Goal: Answer question/provide support

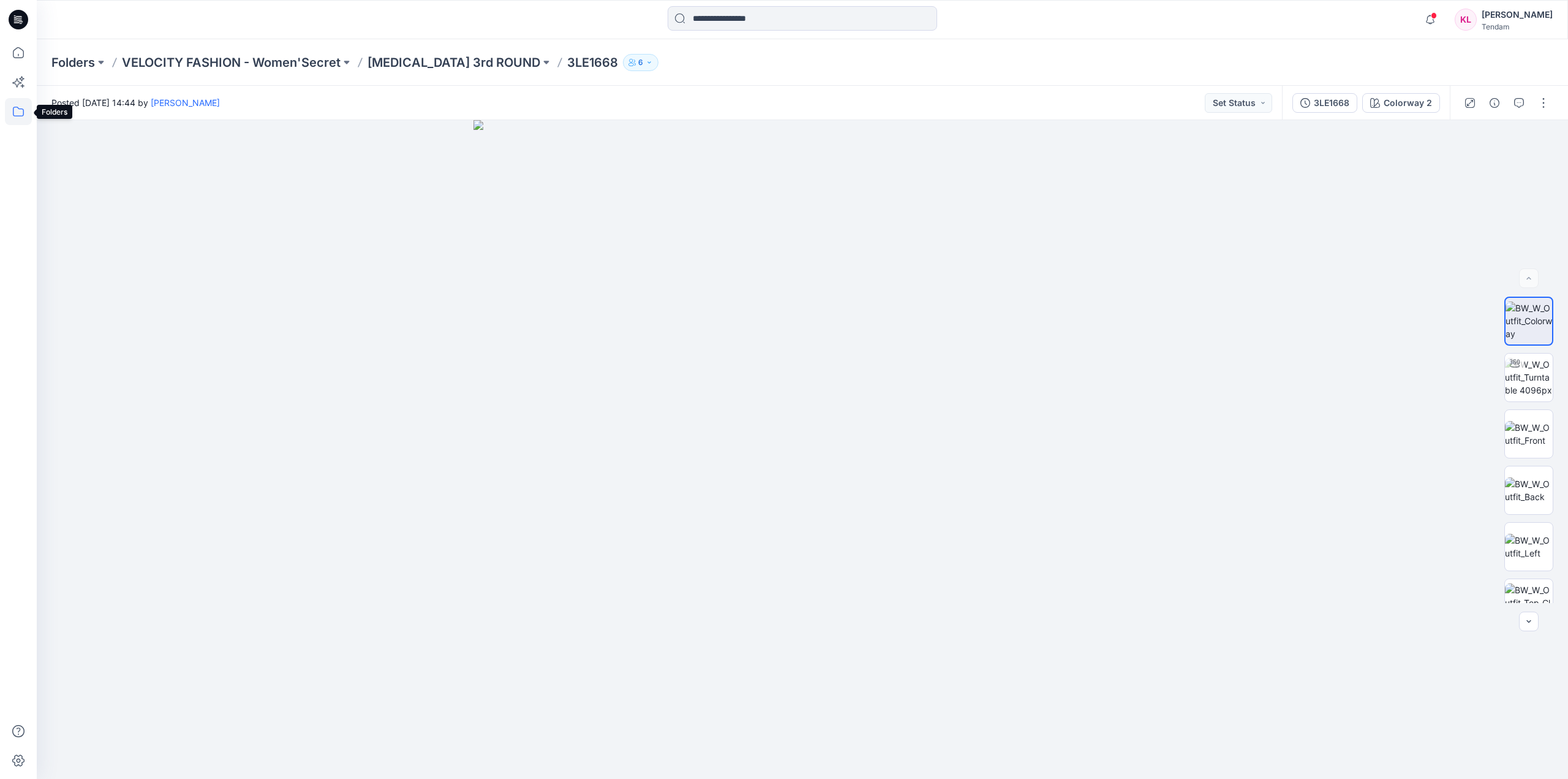
click at [13, 110] on icon at bounding box center [18, 111] width 27 height 27
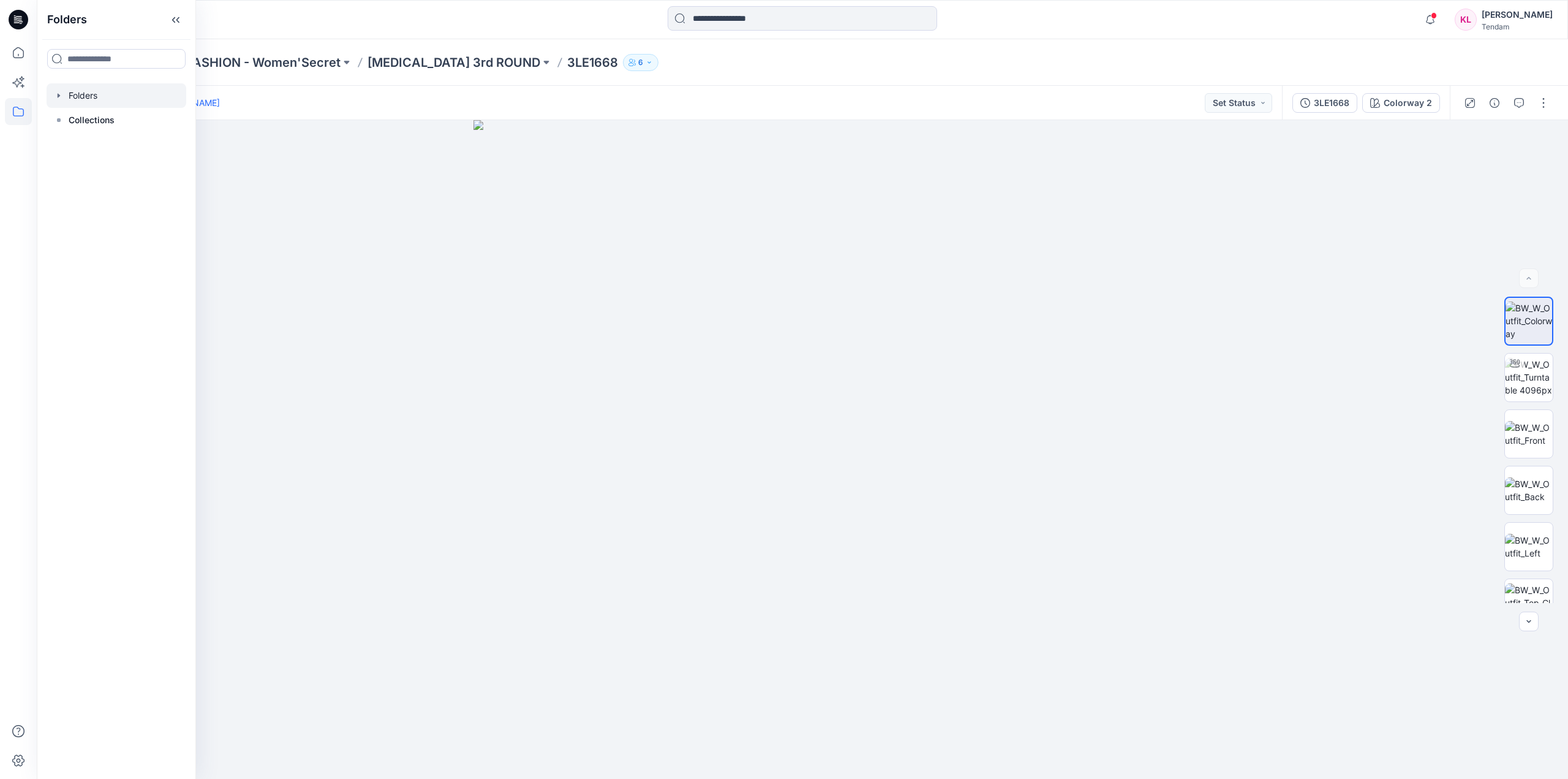
click at [98, 97] on div at bounding box center [116, 95] width 139 height 24
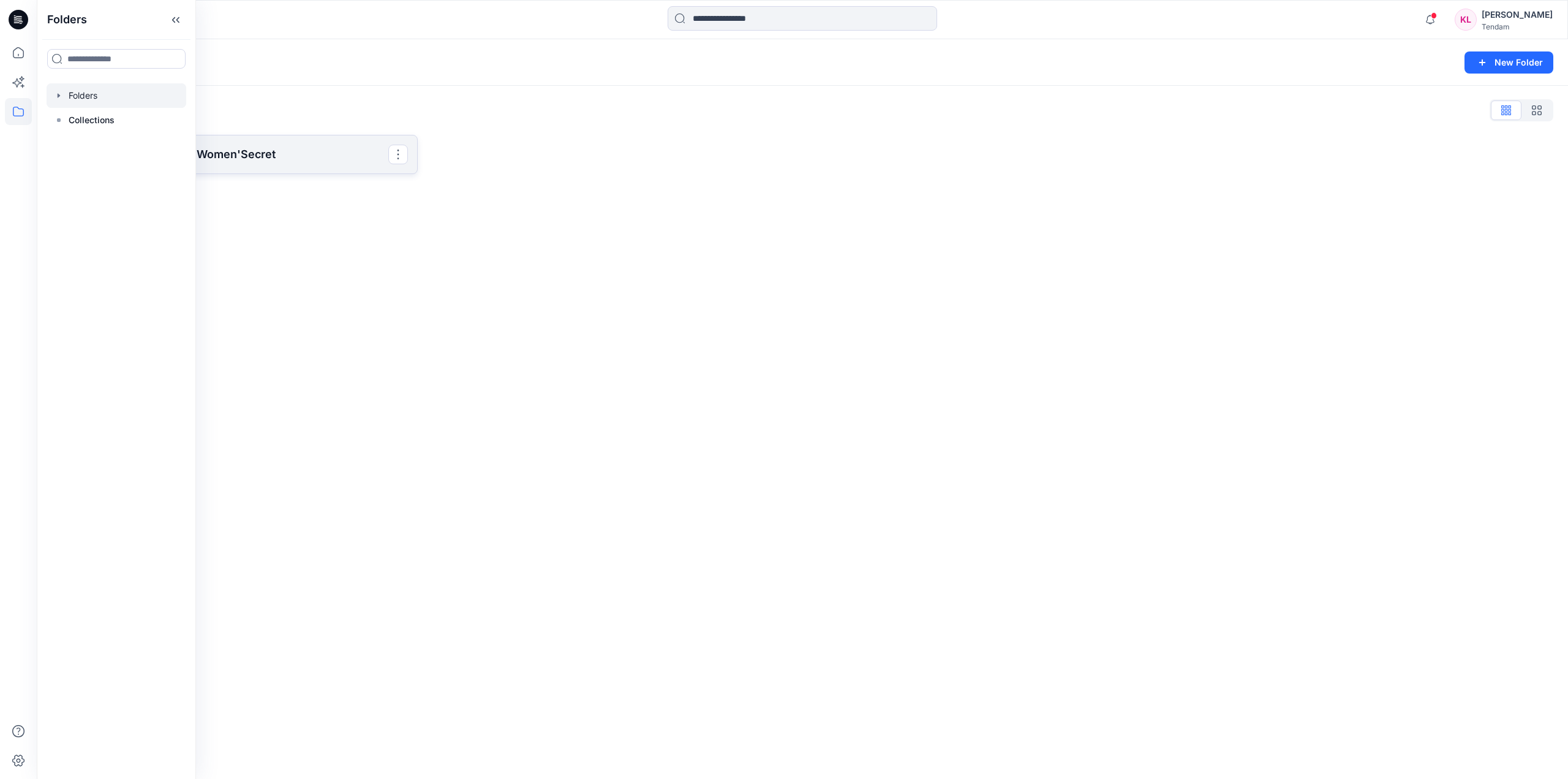
click at [315, 145] on link "VELOCITY FASHION - Women'Secret" at bounding box center [235, 154] width 366 height 39
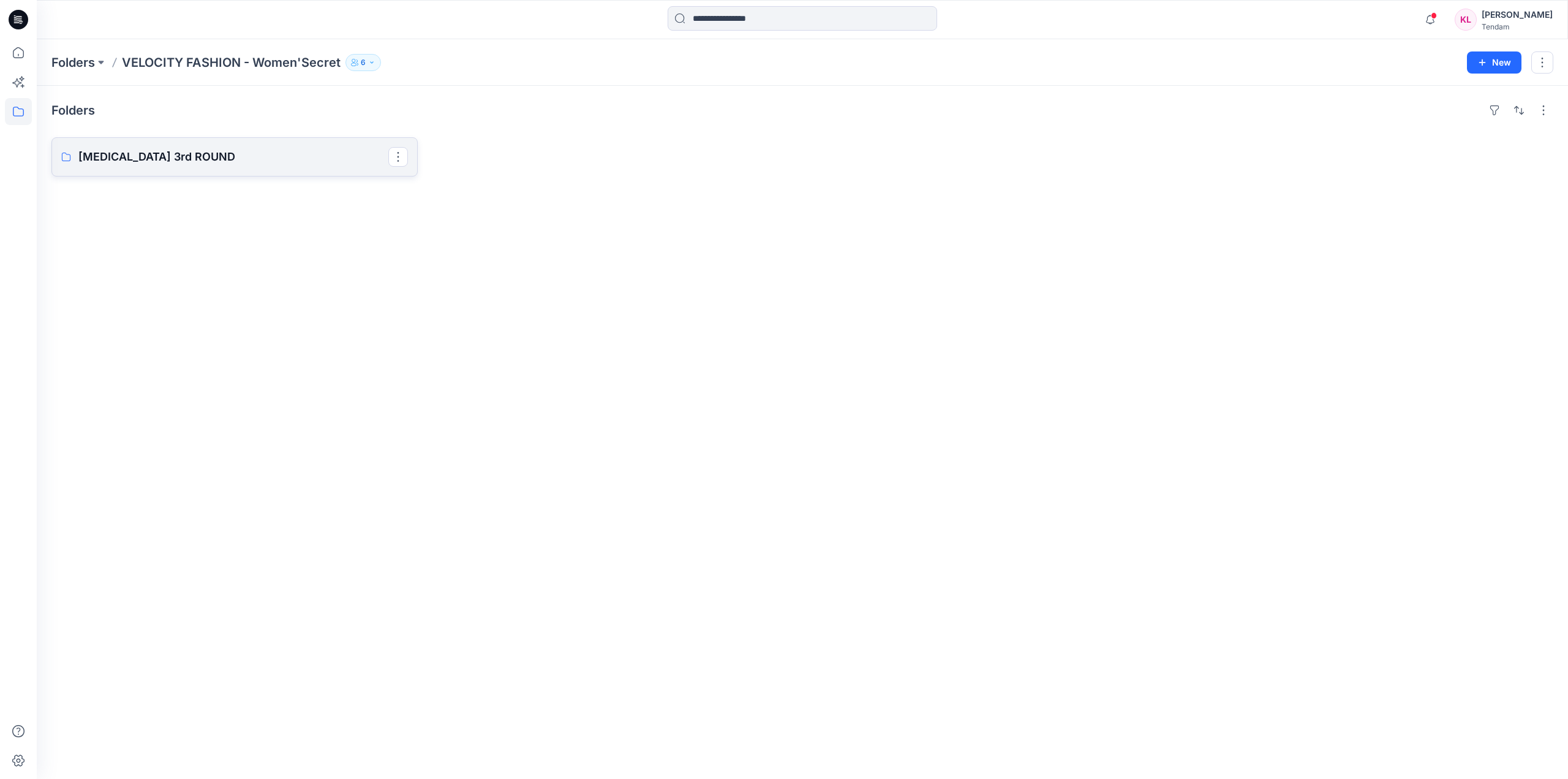
click at [232, 157] on p "[MEDICAL_DATA] 3rd ROUND" at bounding box center [233, 157] width 310 height 17
click at [278, 157] on p "[MEDICAL_DATA] 3rd ROUND" at bounding box center [233, 157] width 310 height 17
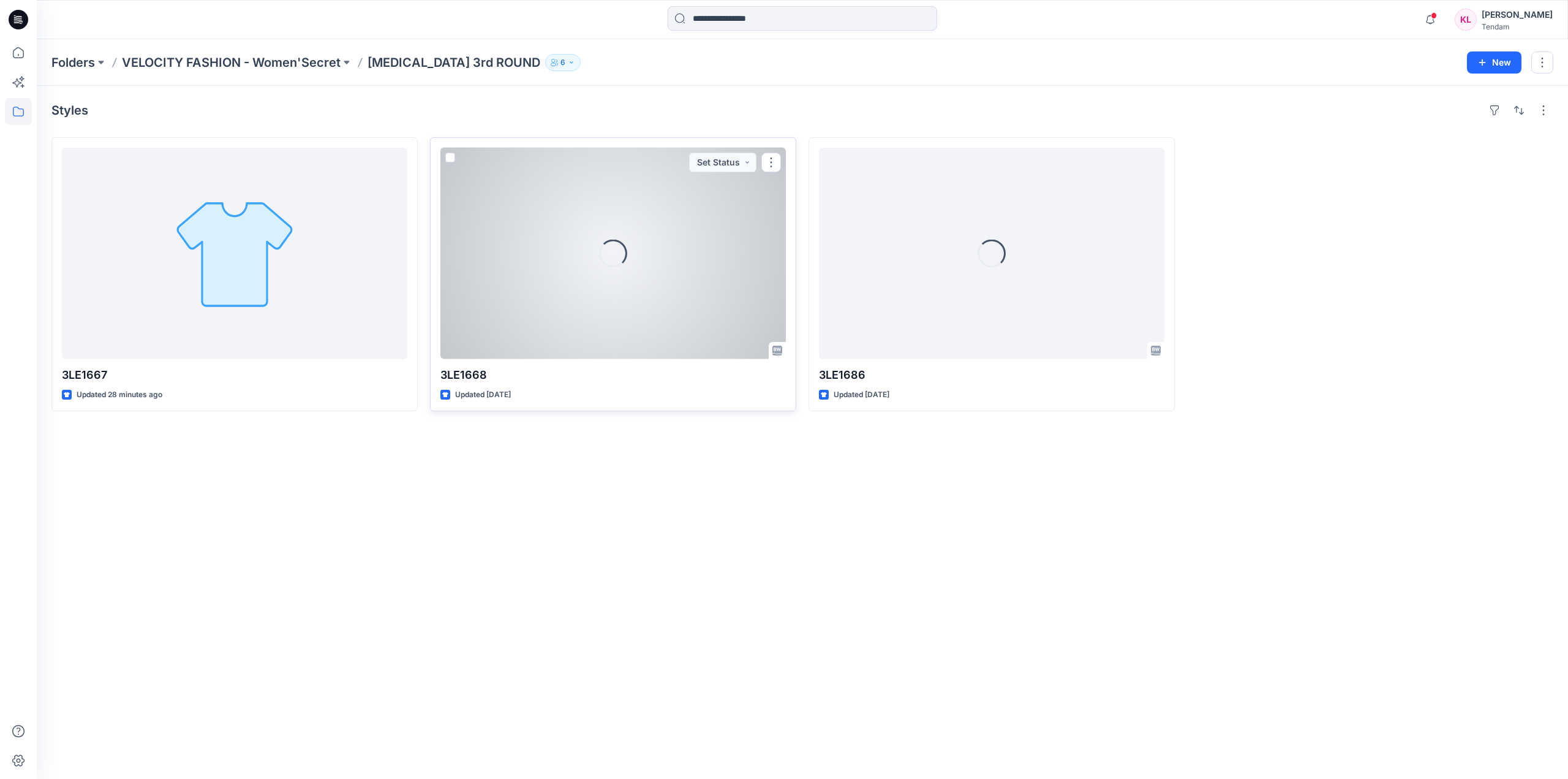
click at [736, 251] on div "Loading..." at bounding box center [613, 253] width 346 height 212
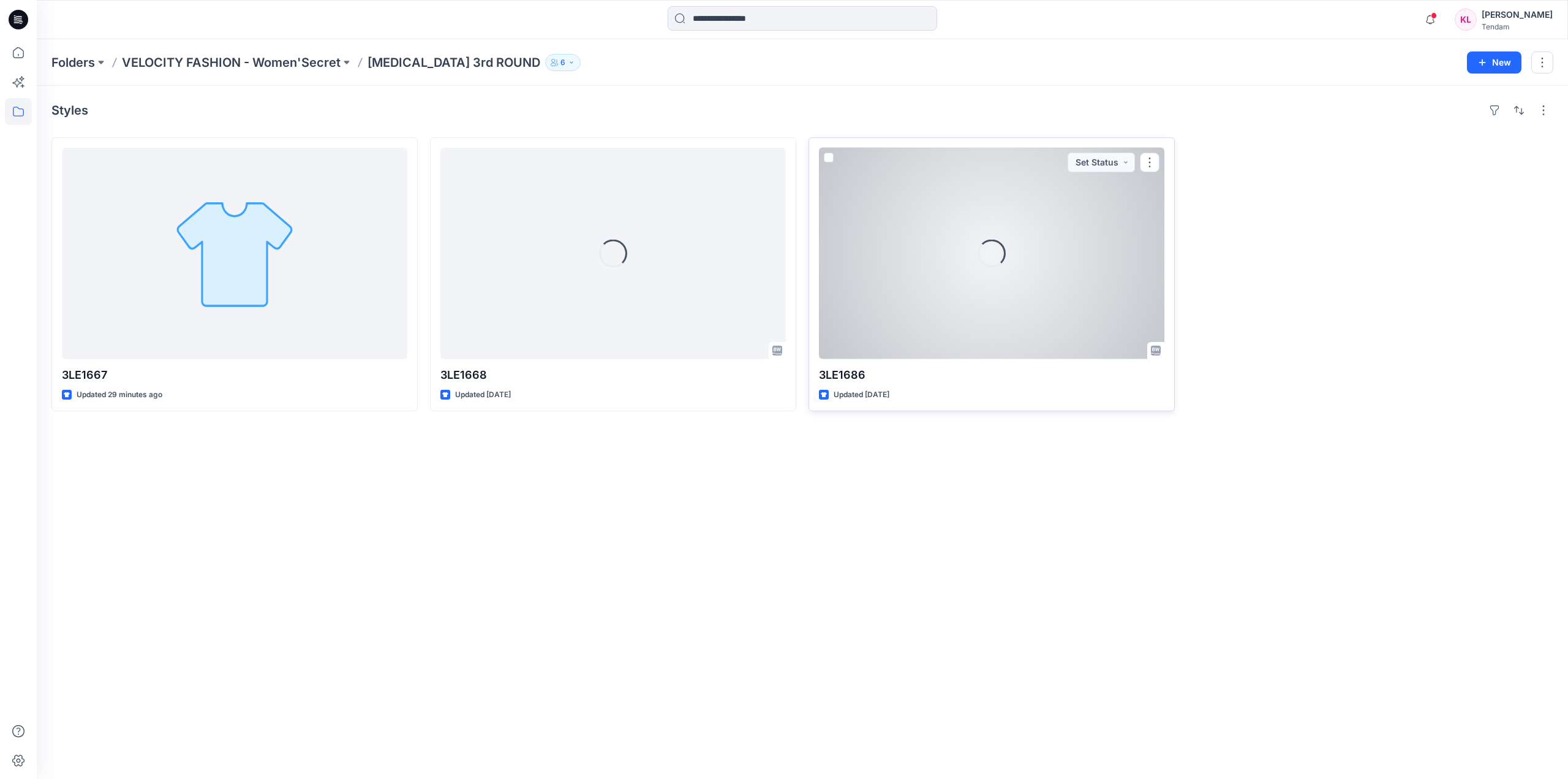
click at [1111, 225] on div "Loading..." at bounding box center [992, 253] width 346 height 212
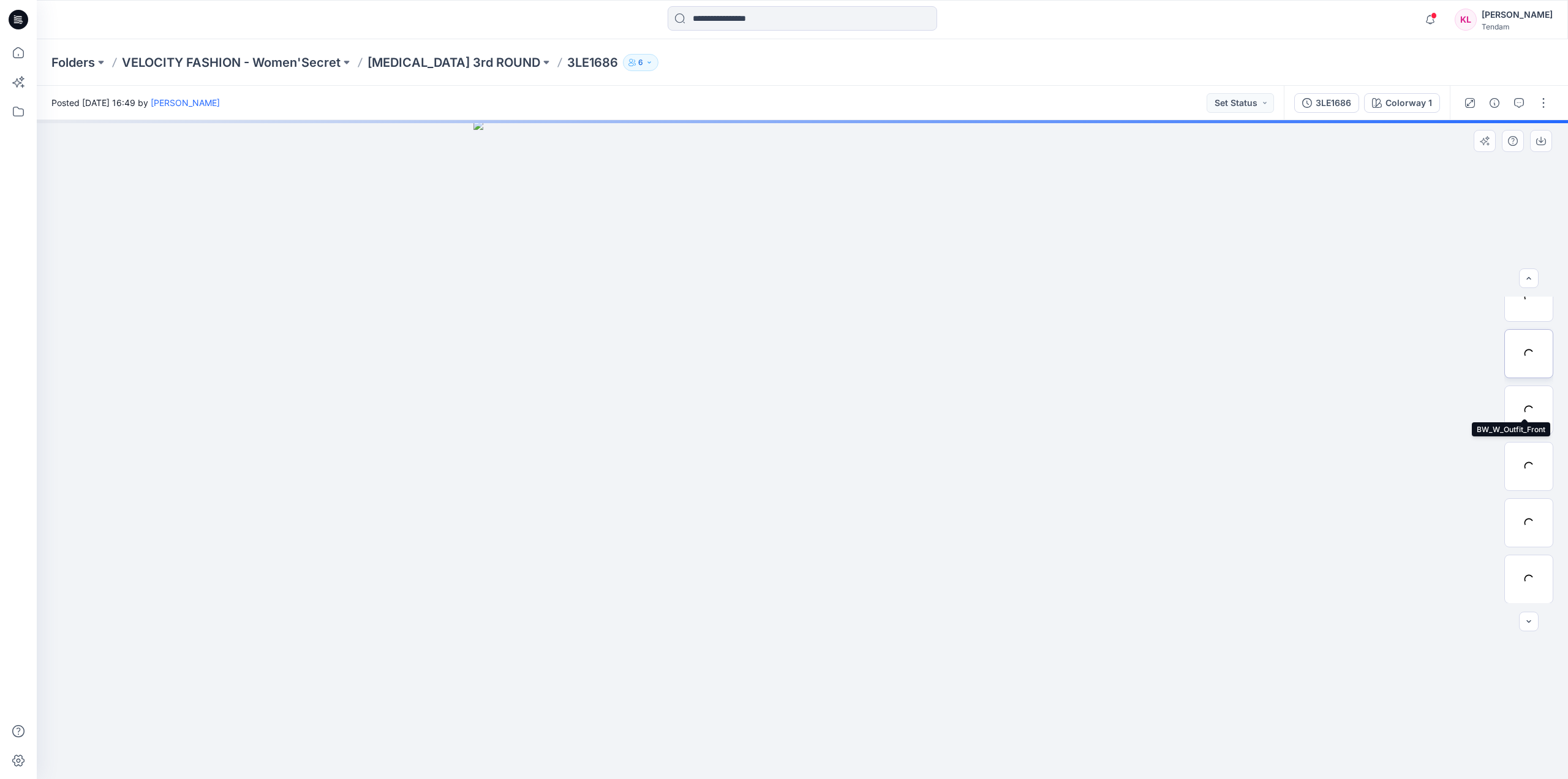
scroll to position [81, 0]
click at [1524, 102] on button "button" at bounding box center [1519, 103] width 20 height 20
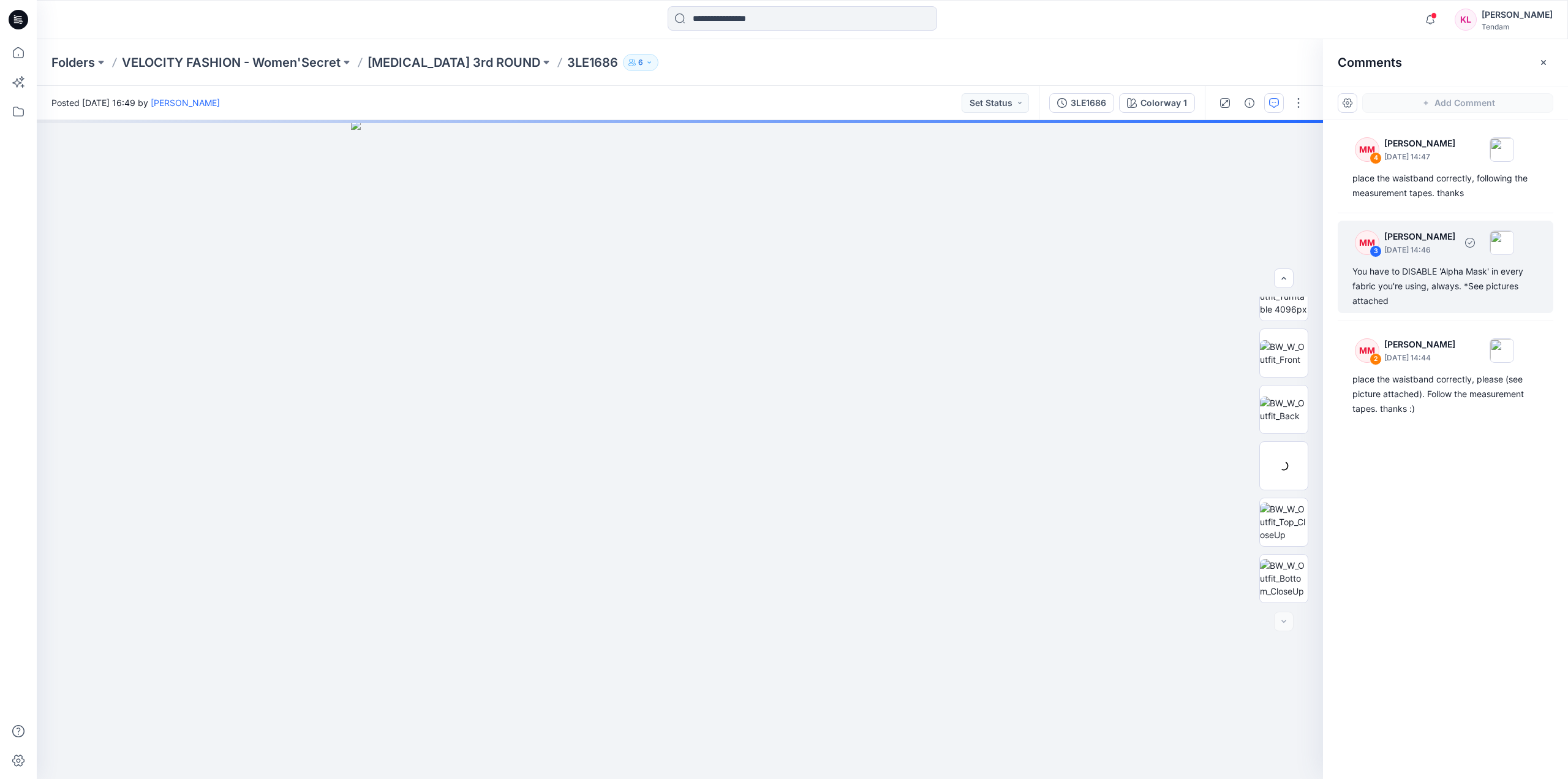
click at [1373, 249] on div "3" at bounding box center [1376, 251] width 13 height 13
click at [1450, 240] on p "[PERSON_NAME]" at bounding box center [1419, 237] width 71 height 15
click at [1514, 242] on img at bounding box center [1502, 242] width 24 height 24
click at [1282, 346] on img at bounding box center [1284, 352] width 48 height 26
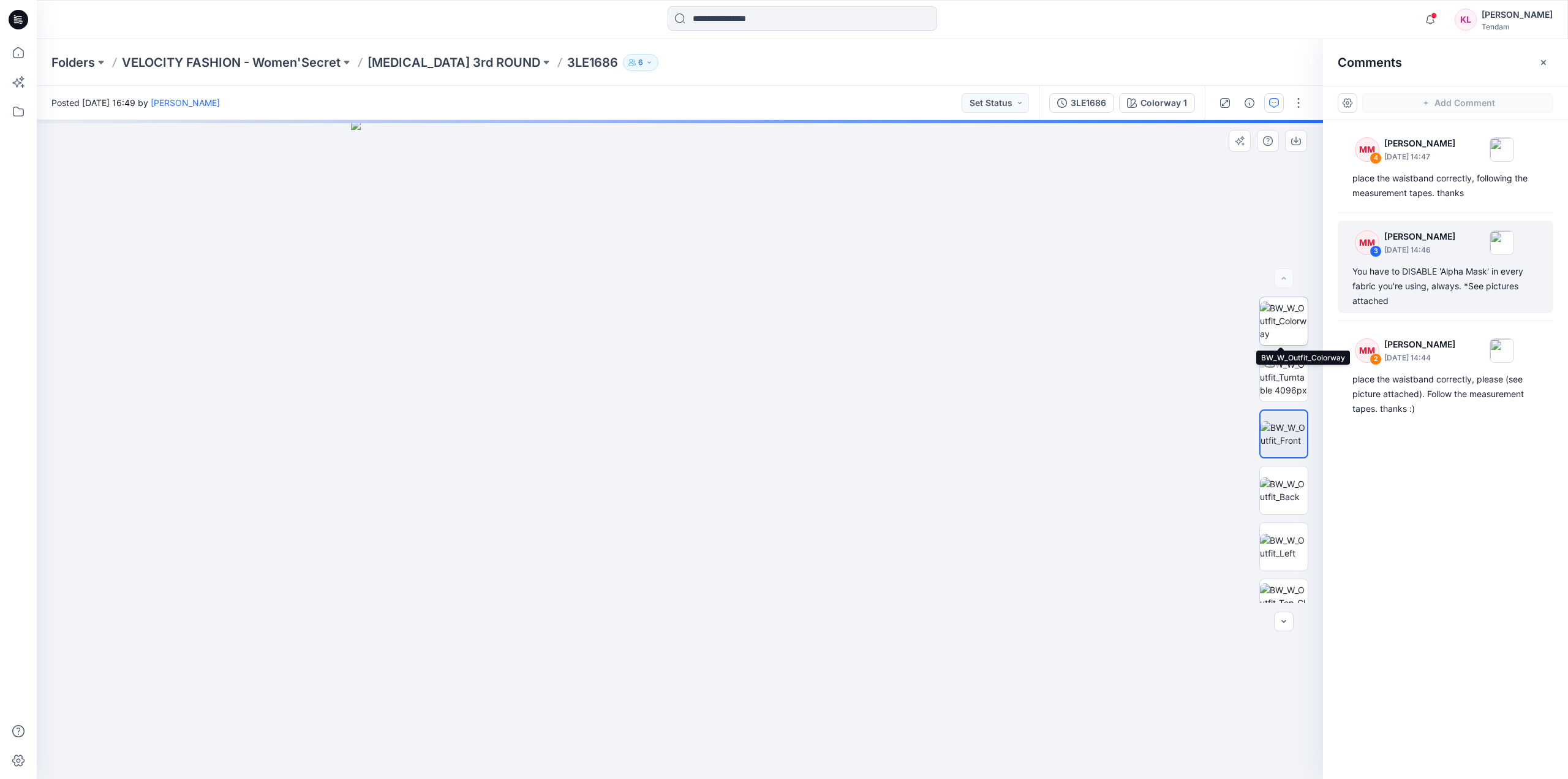
click at [1295, 319] on img at bounding box center [1284, 321] width 48 height 38
click at [1286, 436] on img at bounding box center [1284, 434] width 48 height 26
click at [1276, 487] on img at bounding box center [1284, 490] width 48 height 26
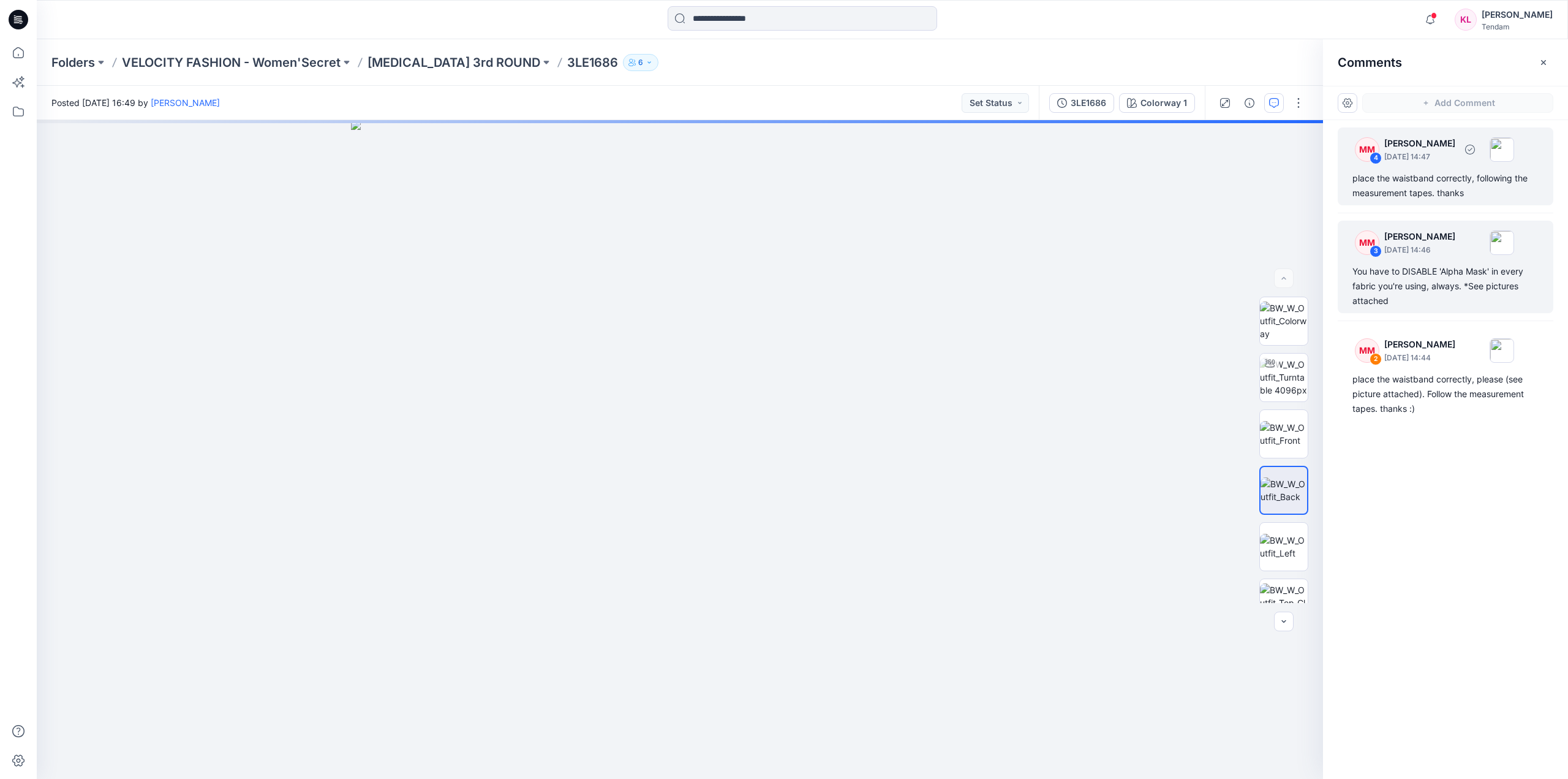
click at [1456, 155] on p "[DATE] 14:47" at bounding box center [1419, 157] width 71 height 13
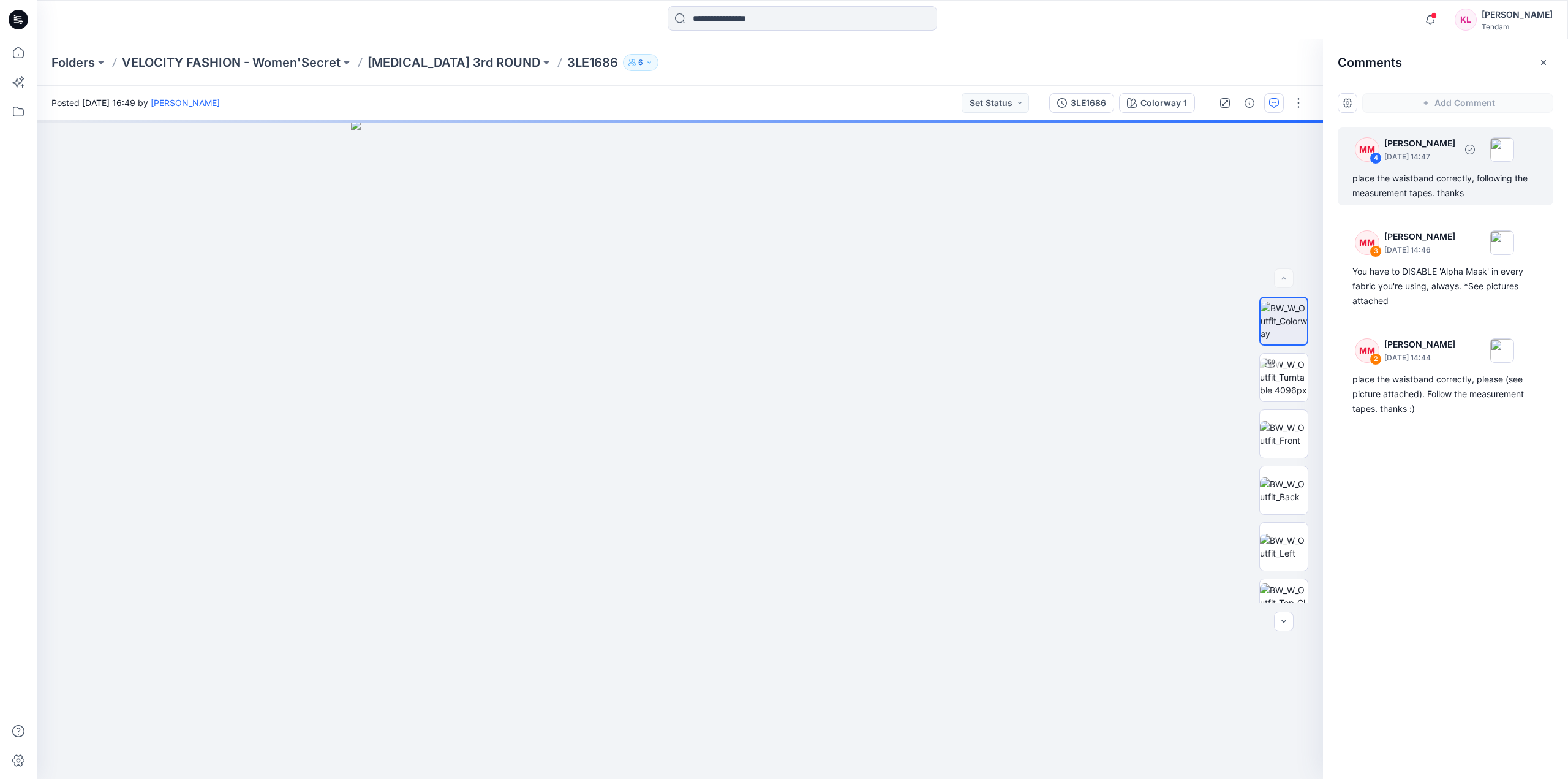
click at [1375, 155] on div "4" at bounding box center [1376, 158] width 13 height 13
click at [1456, 278] on div "You have to DISABLE 'Alpha Mask' in every fabric you're using, always. *See pic…" at bounding box center [1446, 286] width 186 height 44
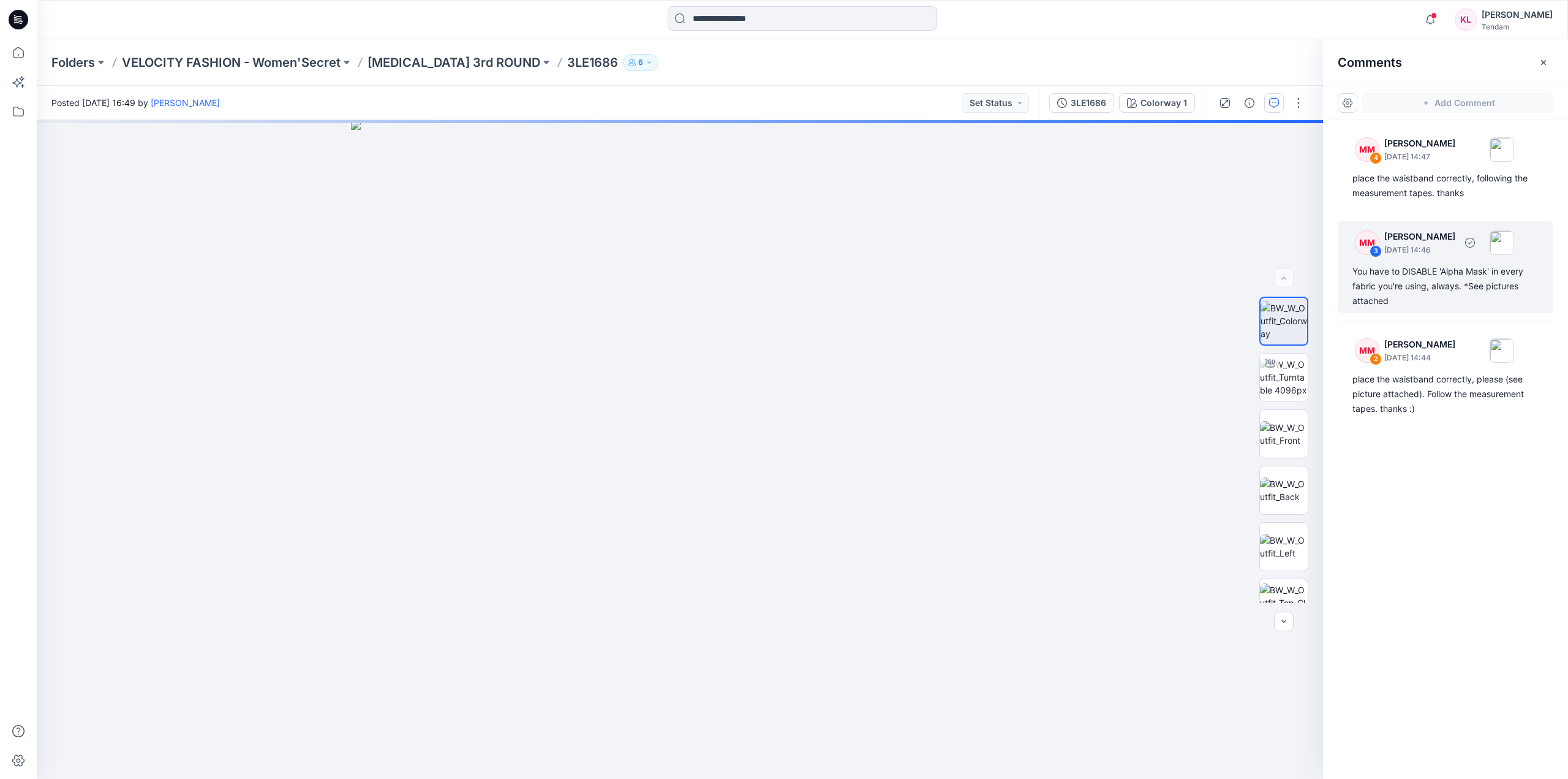
click at [1379, 251] on div "3" at bounding box center [1376, 251] width 13 height 13
click at [1288, 381] on img at bounding box center [1284, 377] width 48 height 38
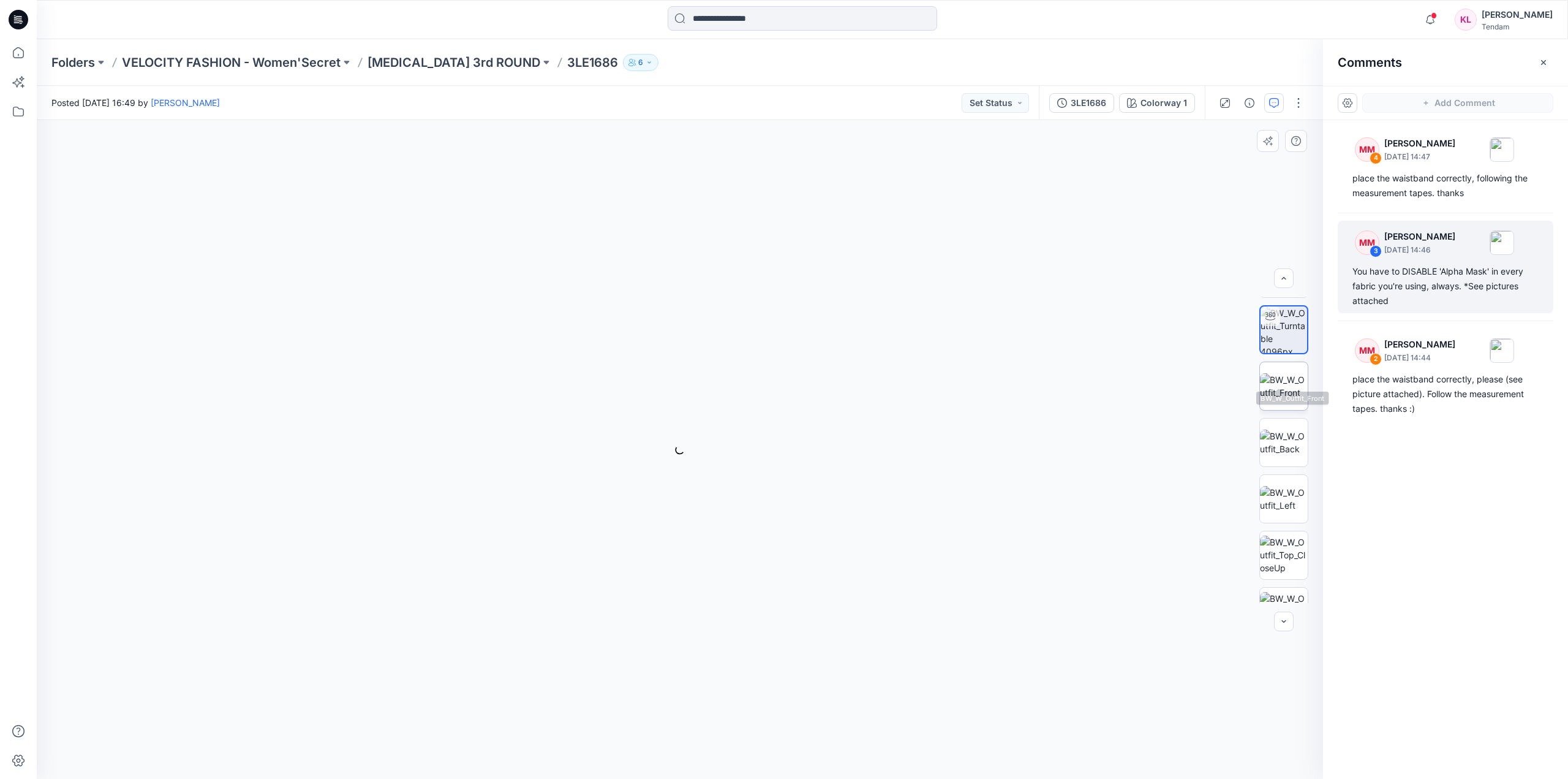
scroll to position [81, 0]
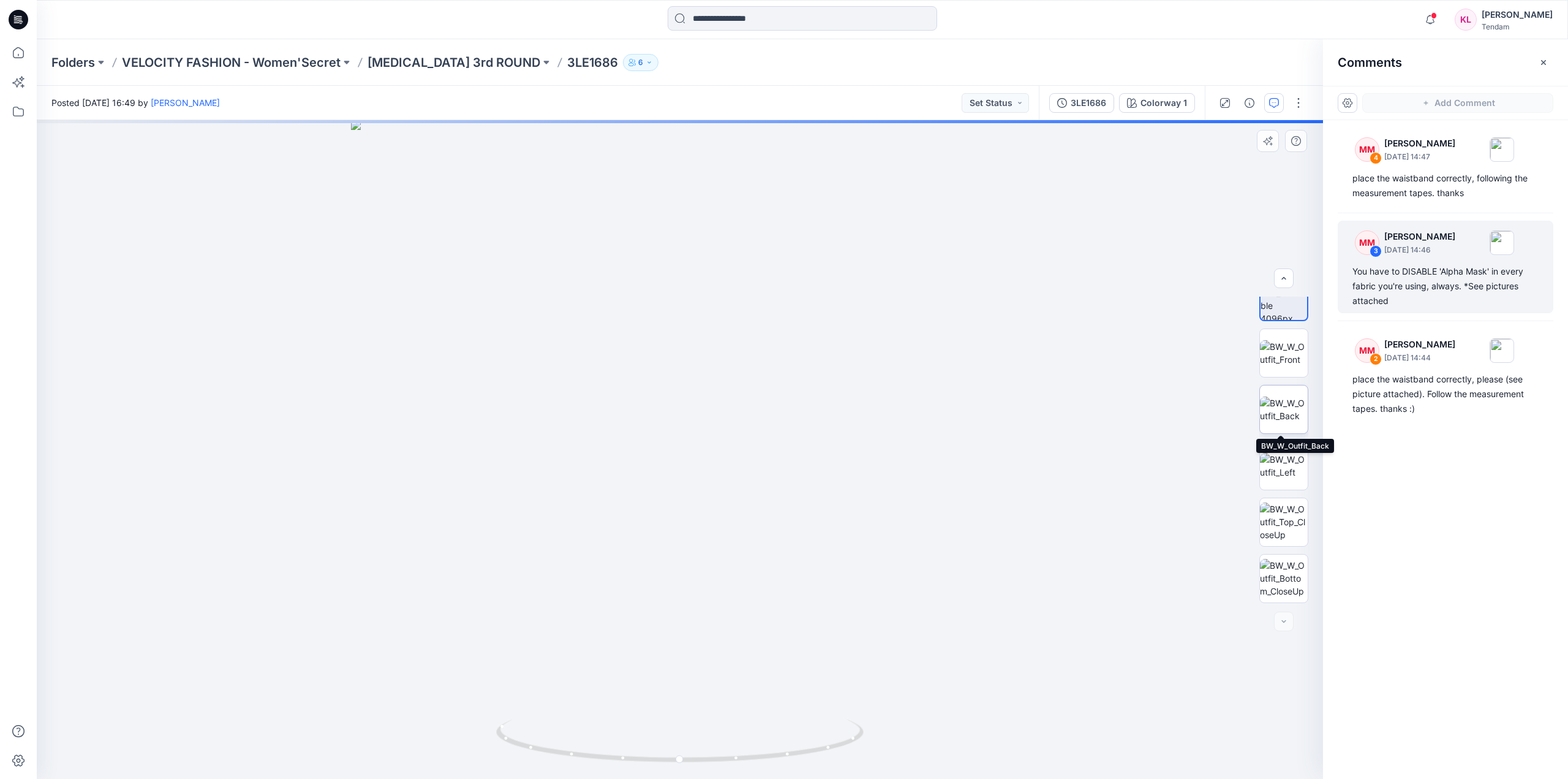
click at [1291, 397] on img at bounding box center [1284, 409] width 48 height 26
click at [1294, 530] on img at bounding box center [1284, 522] width 48 height 38
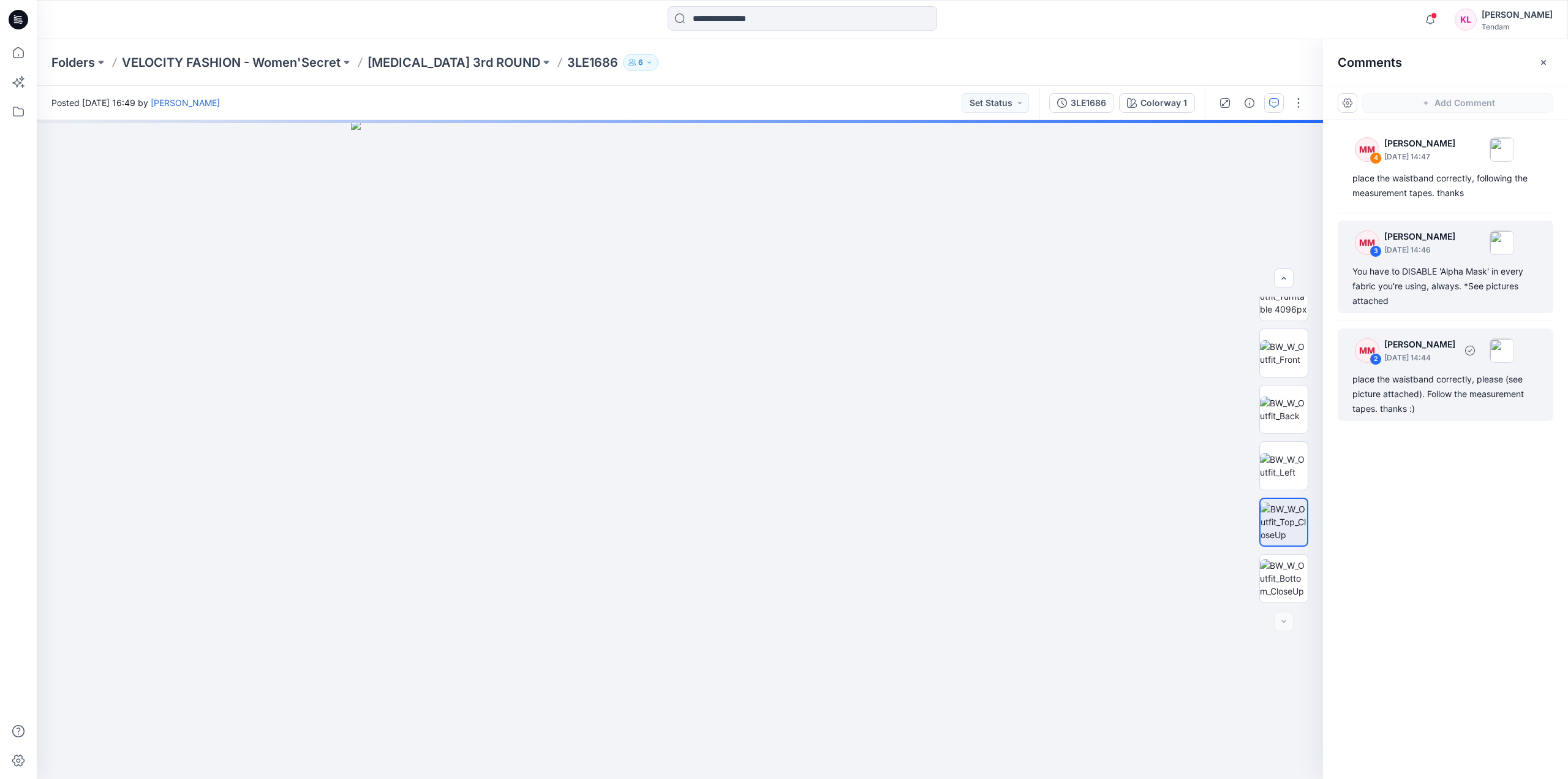
click at [1444, 163] on p "[DATE] 14:44" at bounding box center [1419, 157] width 71 height 13
click at [1456, 151] on p "[PERSON_NAME]" at bounding box center [1419, 144] width 71 height 15
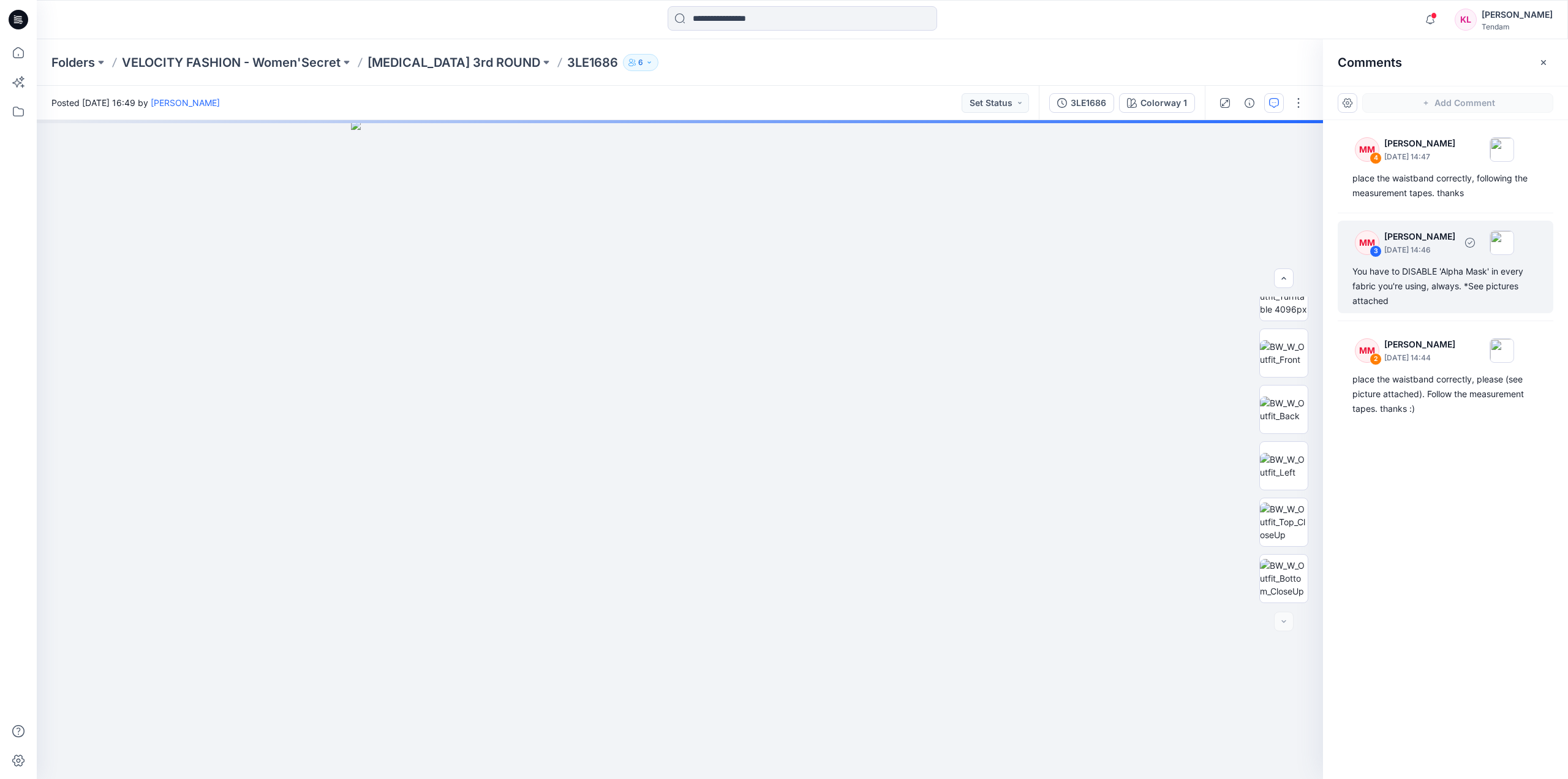
click at [1454, 266] on div "You have to DISABLE 'Alpha Mask' in every fabric you're using, always. *See pic…" at bounding box center [1446, 286] width 186 height 44
click at [1475, 147] on icon "button" at bounding box center [1470, 149] width 10 height 10
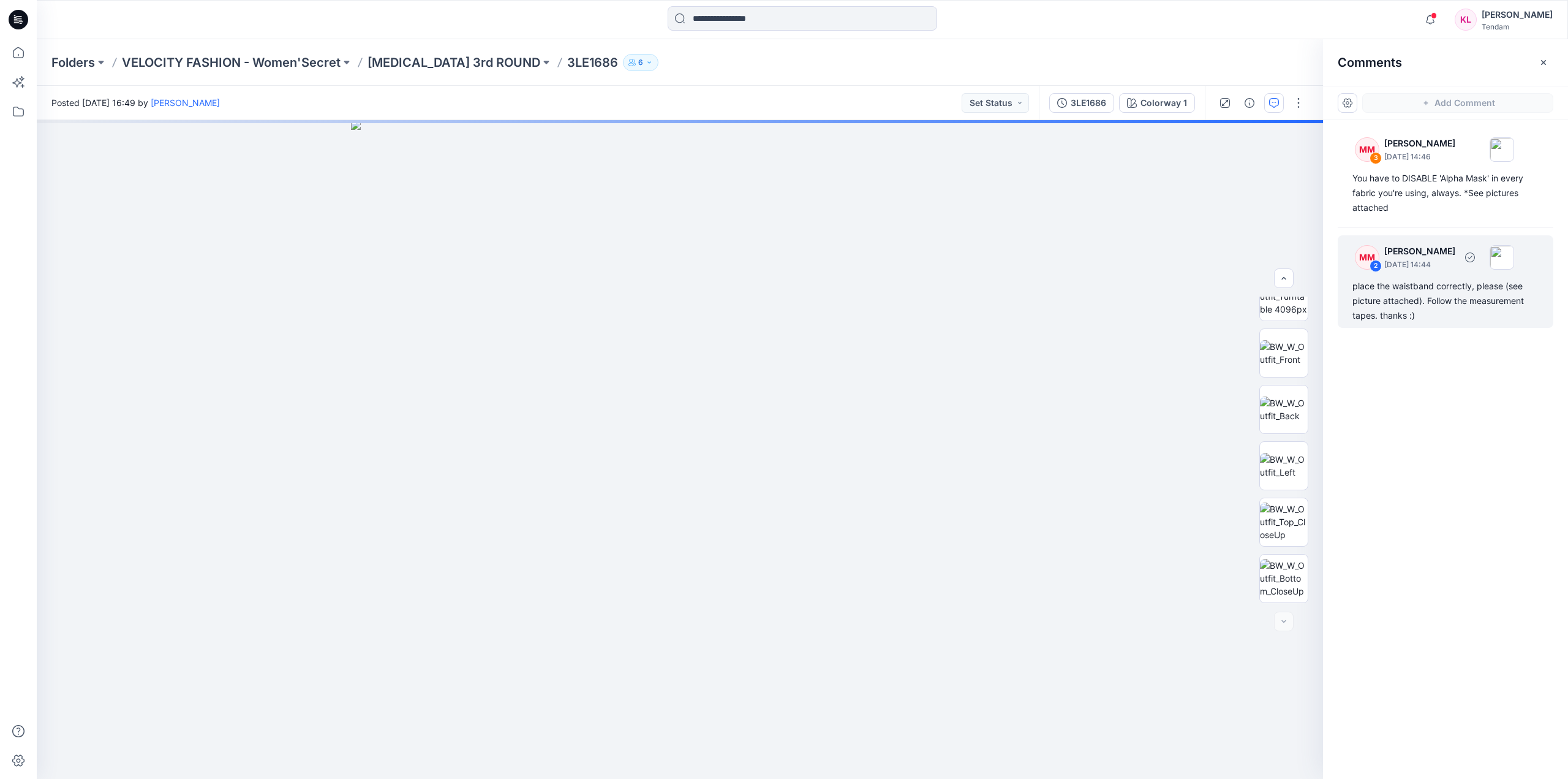
click at [1442, 151] on p "[PERSON_NAME]" at bounding box center [1419, 144] width 71 height 15
click at [1449, 303] on div "place the waistband correctly, please (see picture attached). Follow the measur…" at bounding box center [1446, 301] width 186 height 44
click at [1456, 147] on p "[PERSON_NAME]" at bounding box center [1419, 144] width 71 height 15
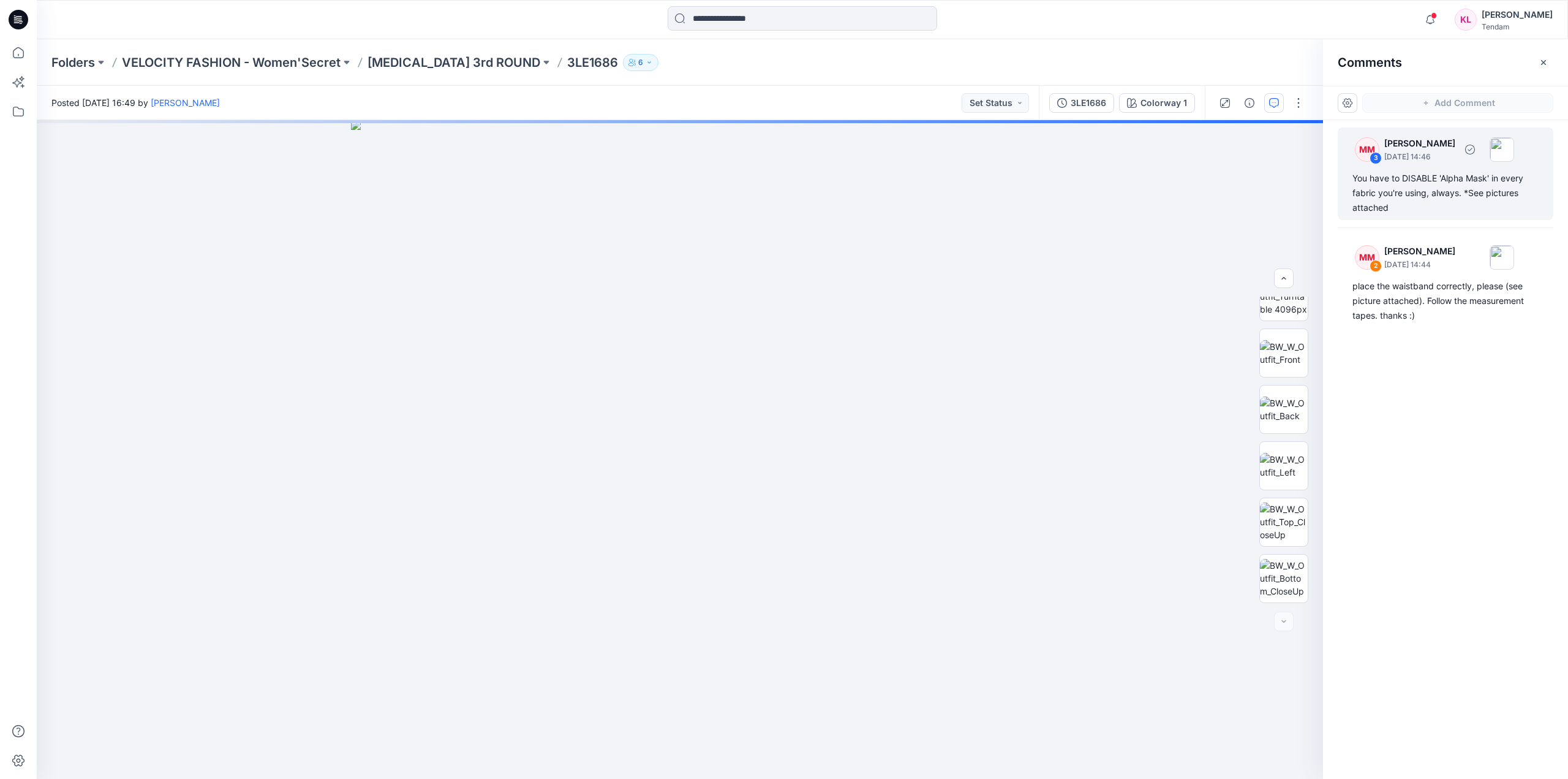
click at [1376, 161] on div "3" at bounding box center [1376, 158] width 13 height 13
click at [1279, 360] on img at bounding box center [1284, 352] width 48 height 26
click at [1287, 302] on img at bounding box center [1284, 296] width 48 height 38
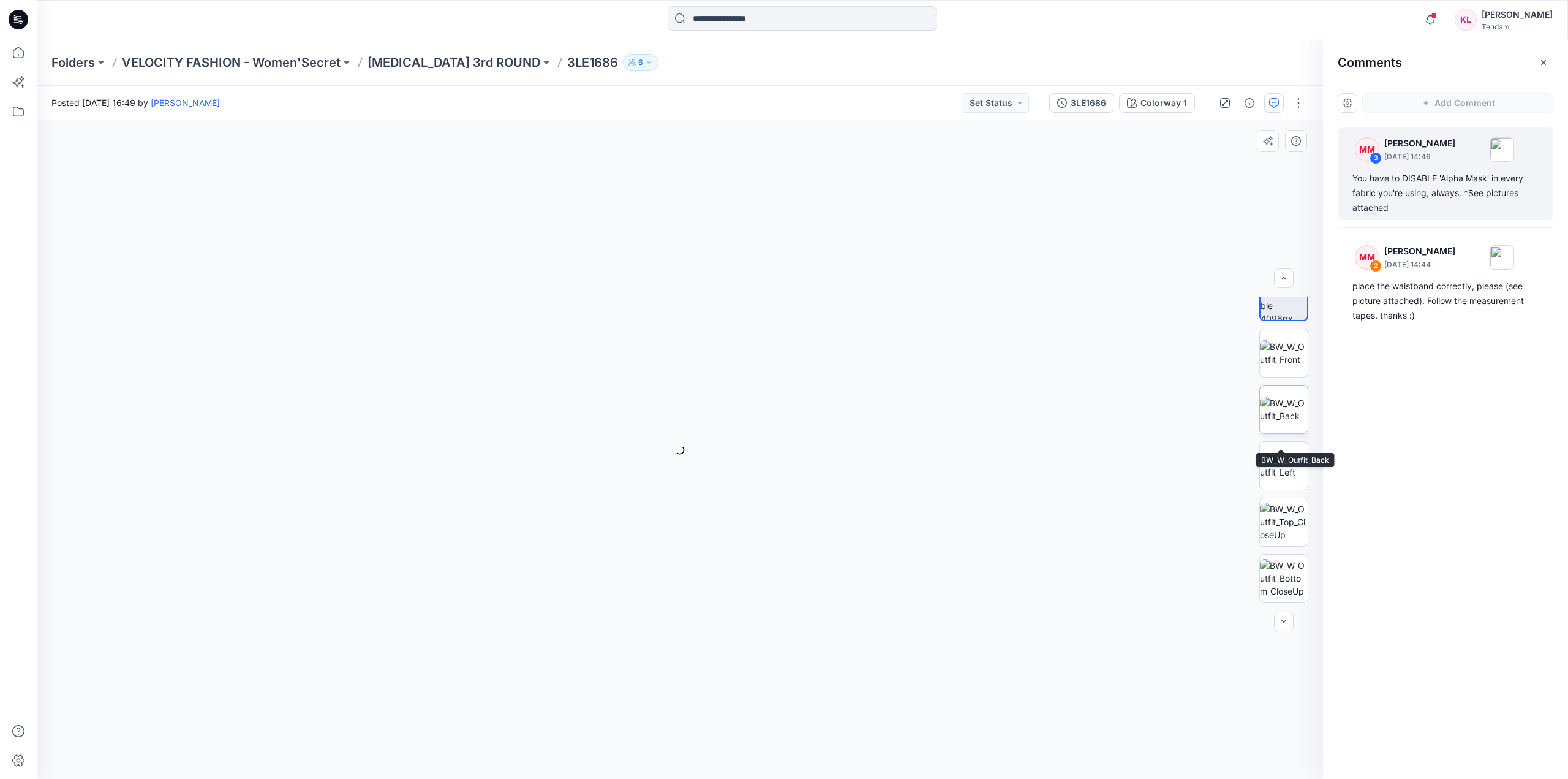
scroll to position [0, 0]
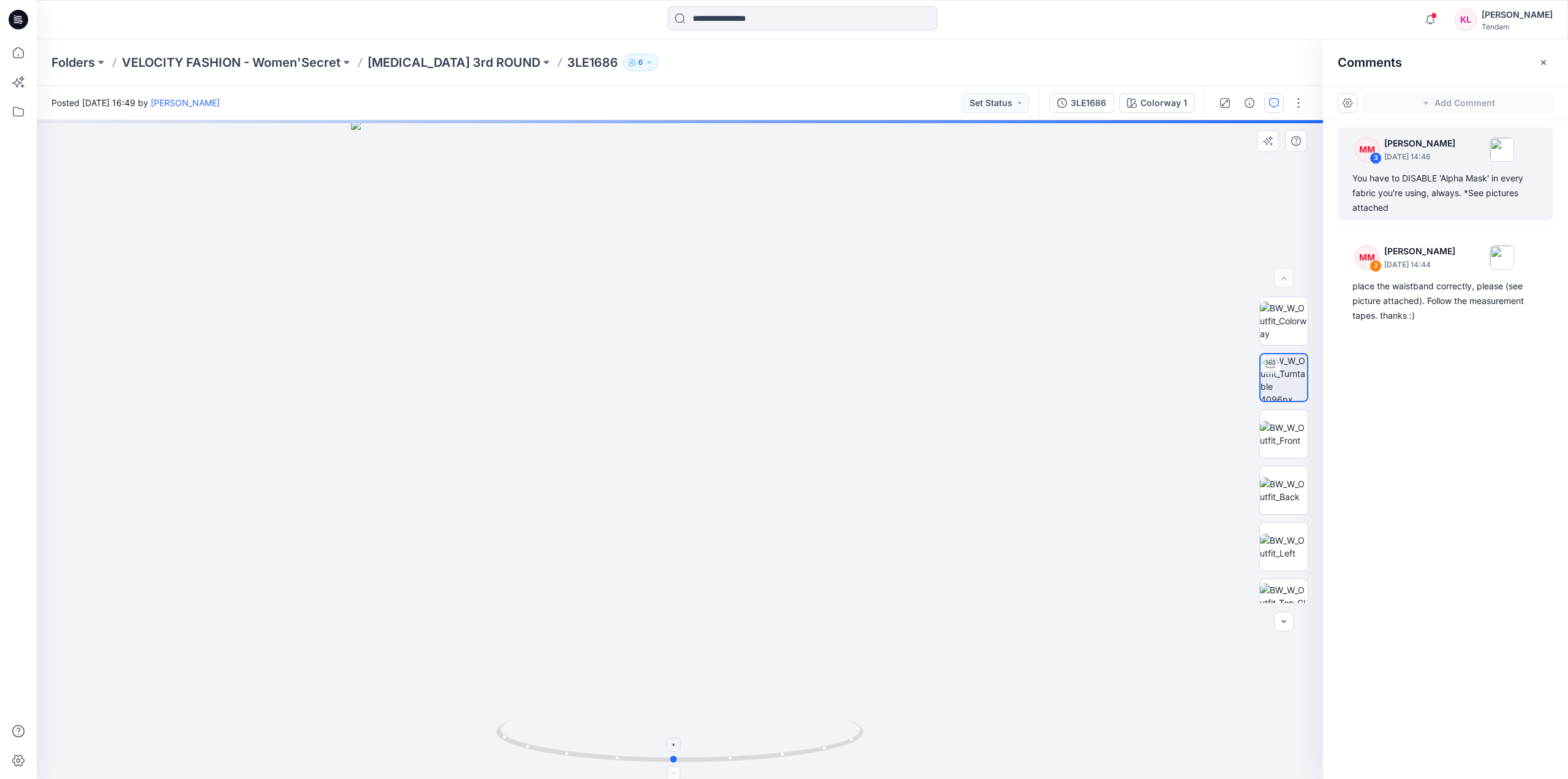
drag, startPoint x: 683, startPoint y: 765, endPoint x: 677, endPoint y: 762, distance: 6.7
click at [677, 762] on div at bounding box center [680, 450] width 1286 height 659
click at [1280, 310] on img at bounding box center [1284, 321] width 48 height 38
click at [1282, 436] on img at bounding box center [1284, 434] width 48 height 26
click at [1276, 490] on img at bounding box center [1284, 490] width 48 height 26
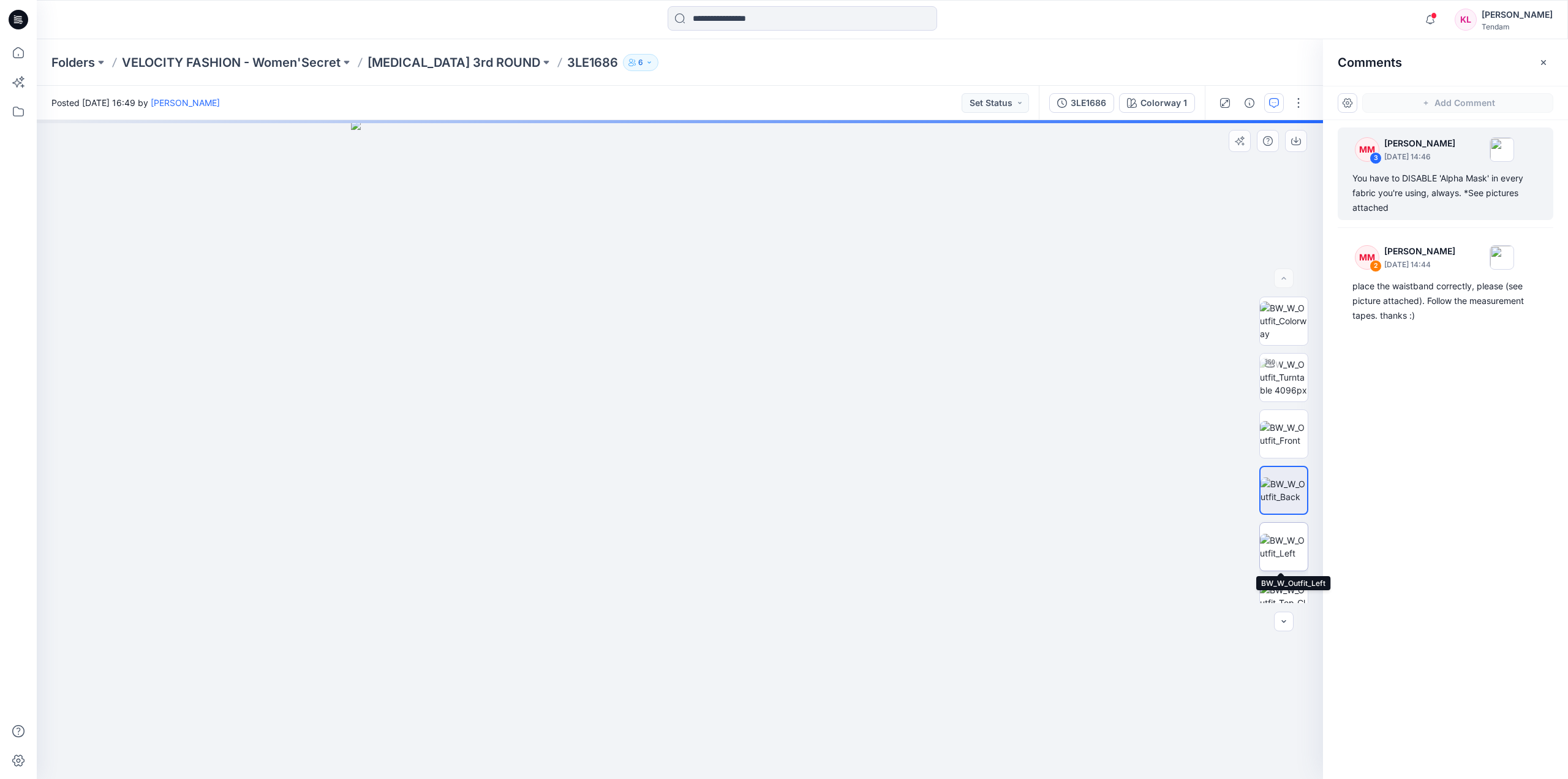
click at [1289, 548] on img at bounding box center [1284, 546] width 48 height 26
click at [1287, 514] on img at bounding box center [1284, 522] width 48 height 38
click at [1273, 99] on icon "button" at bounding box center [1274, 102] width 10 height 10
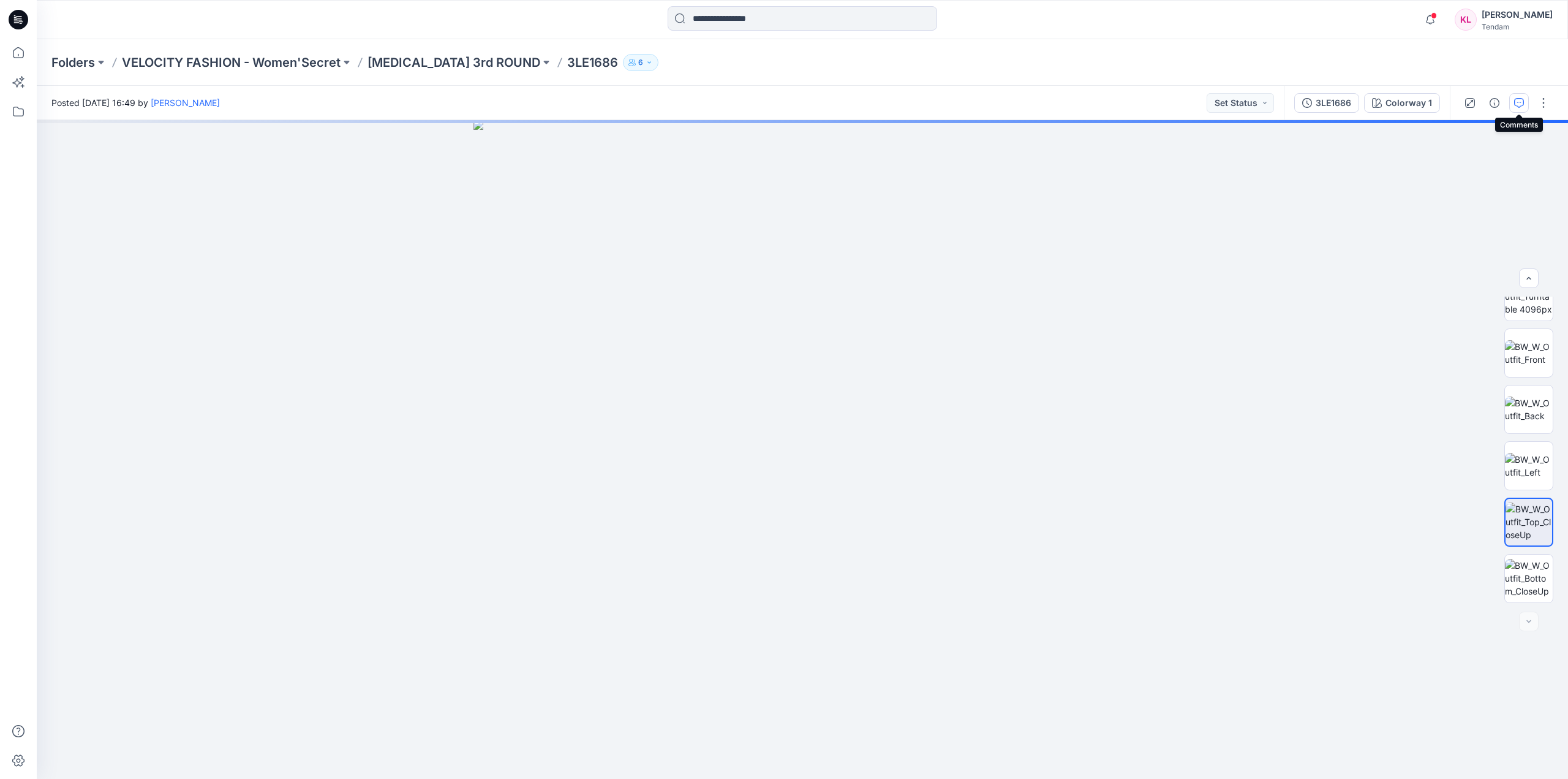
click at [1520, 101] on icon "button" at bounding box center [1519, 102] width 10 height 10
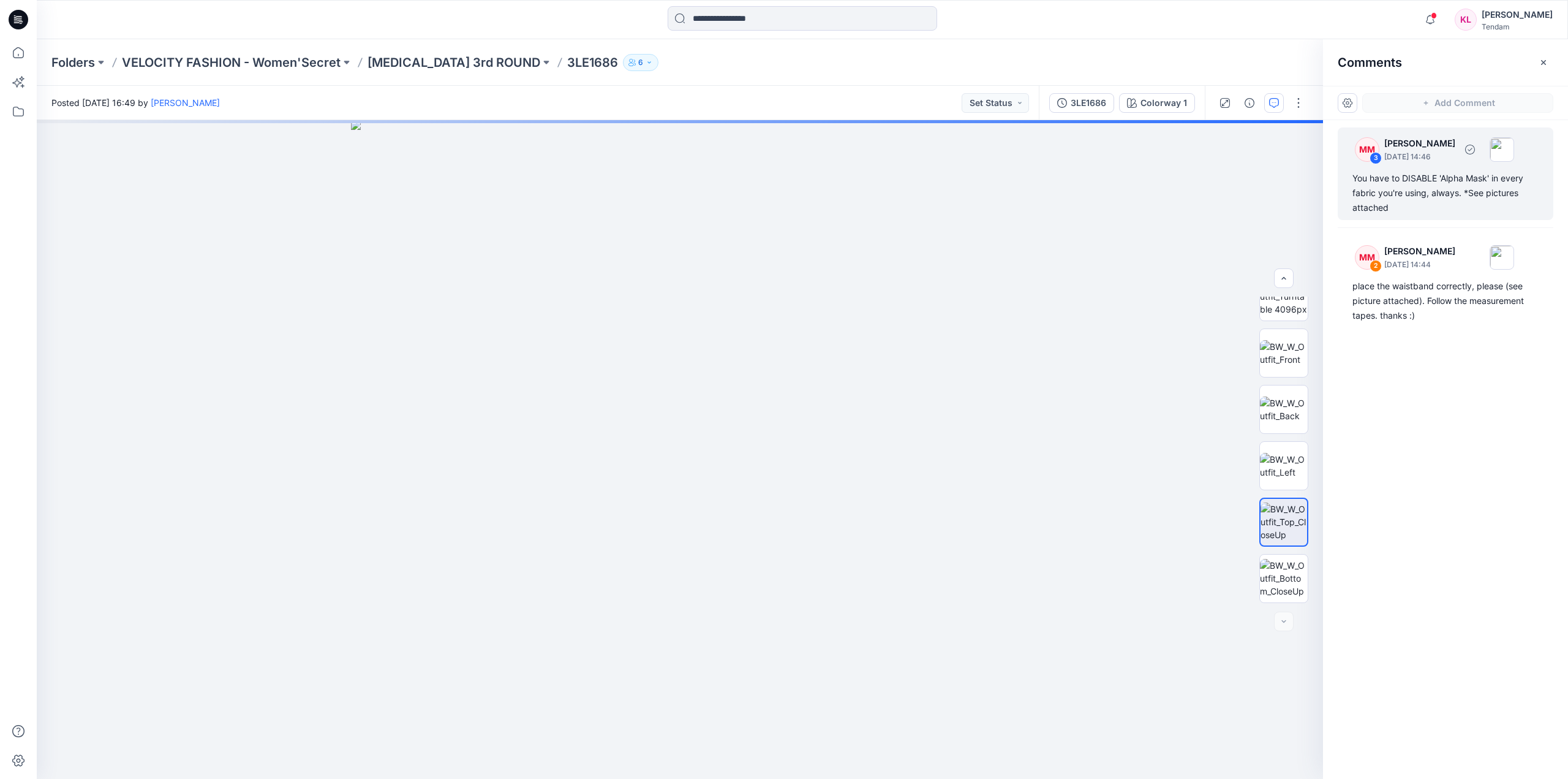
click at [1456, 149] on p "[PERSON_NAME]" at bounding box center [1419, 144] width 71 height 15
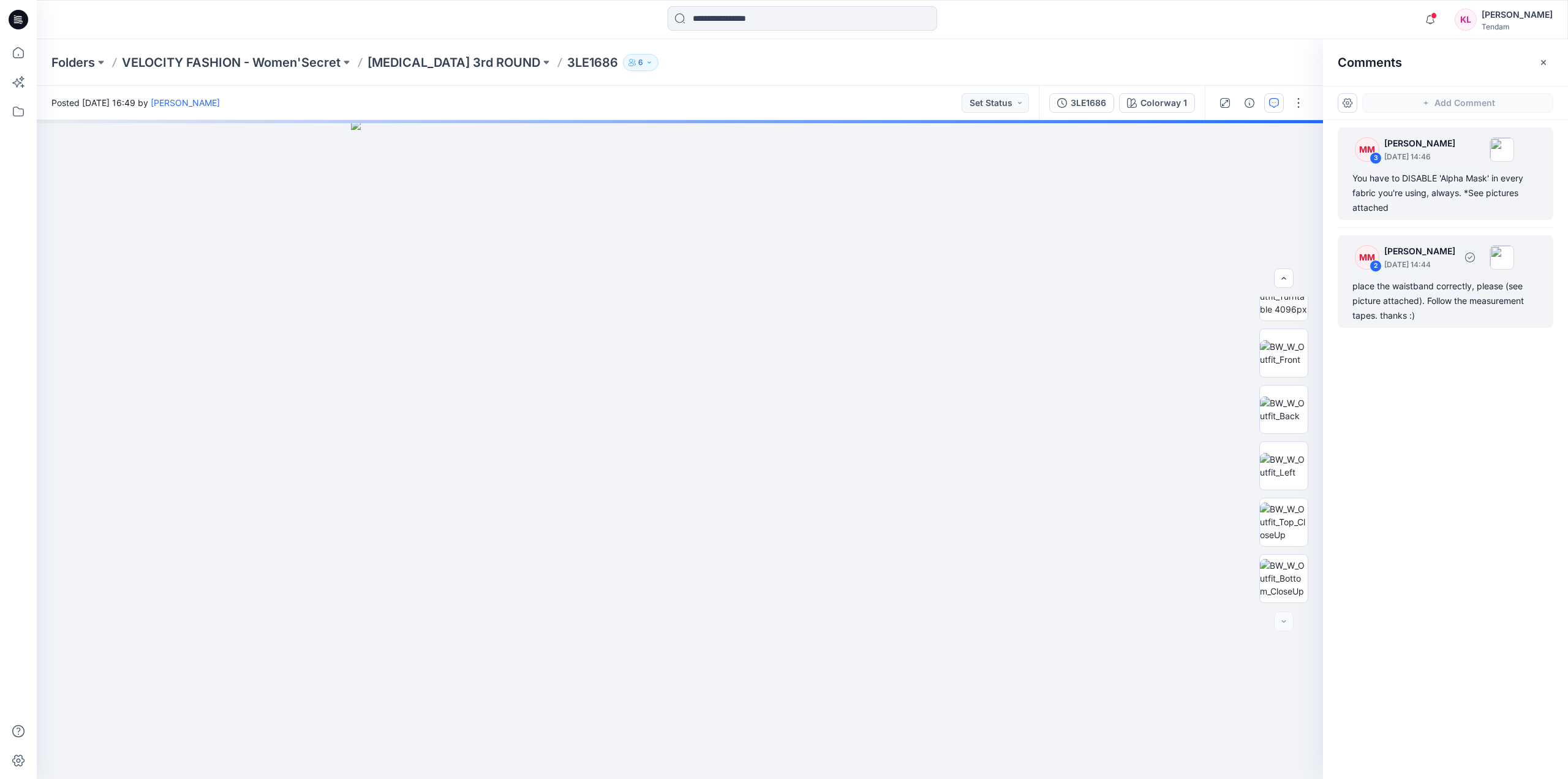
click at [1448, 251] on p "[PERSON_NAME]" at bounding box center [1419, 251] width 71 height 15
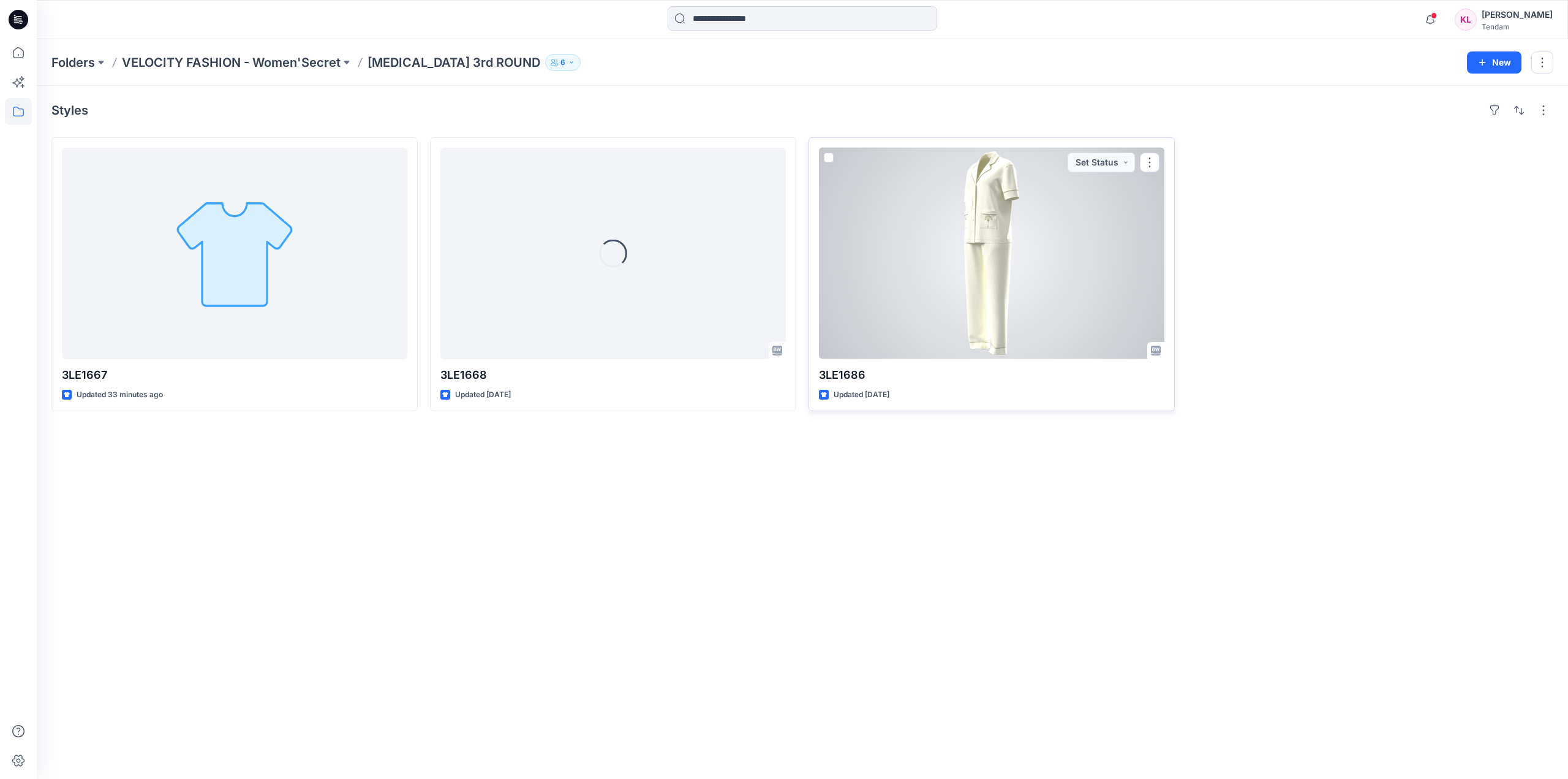
click at [1031, 249] on div at bounding box center [992, 253] width 346 height 212
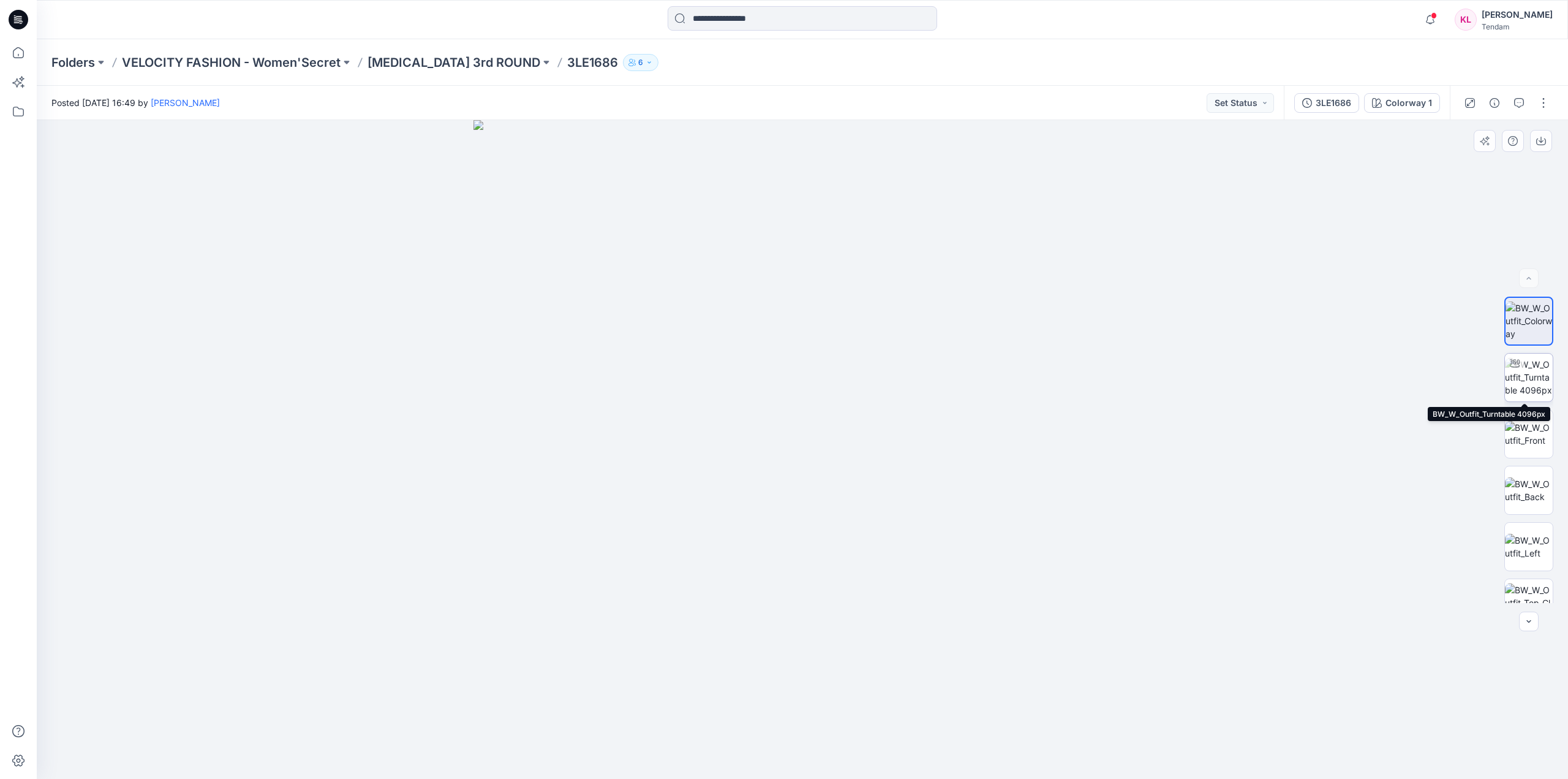
click at [1516, 383] on img at bounding box center [1529, 377] width 48 height 38
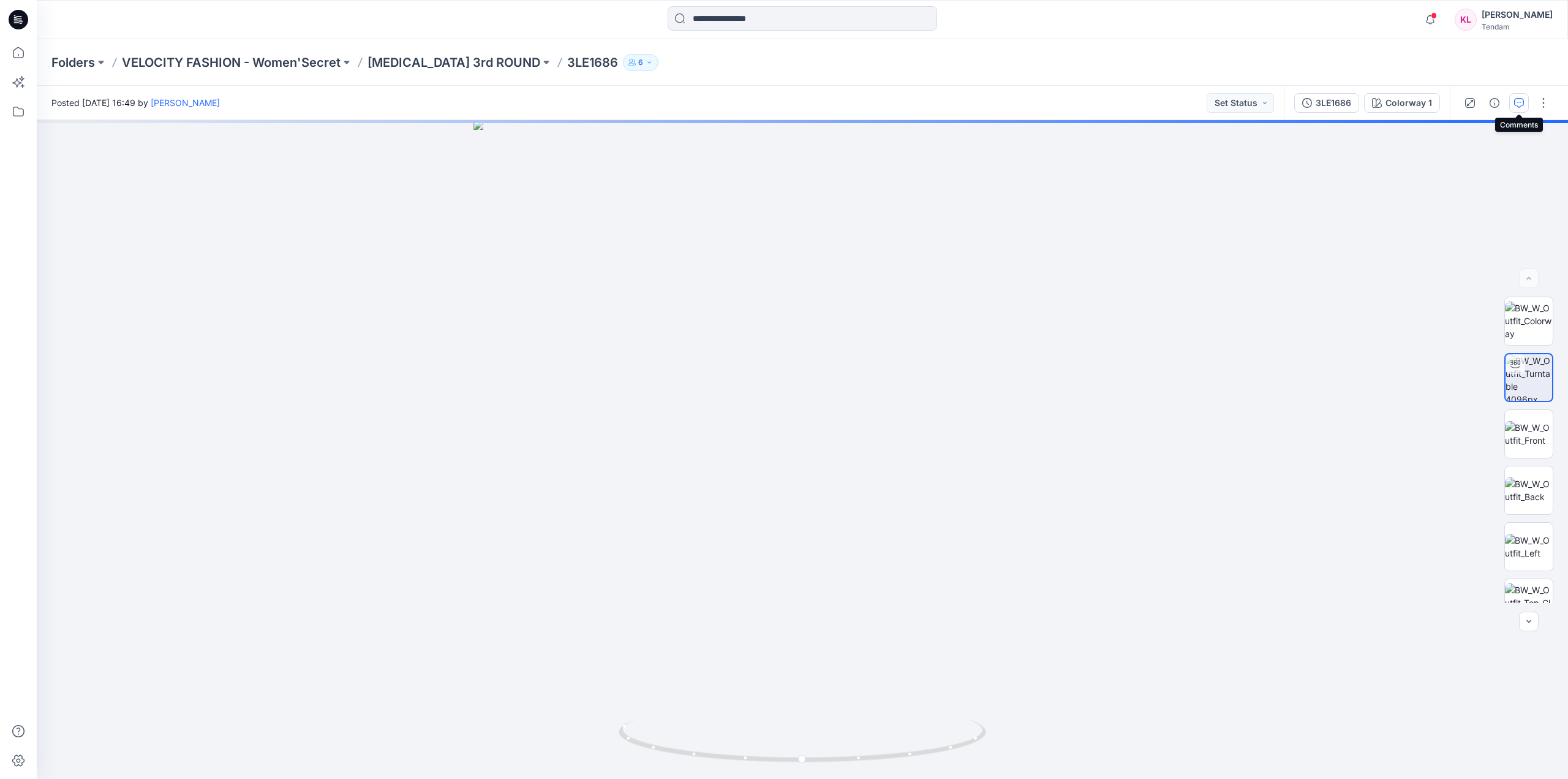
click at [1517, 100] on icon "button" at bounding box center [1519, 102] width 10 height 10
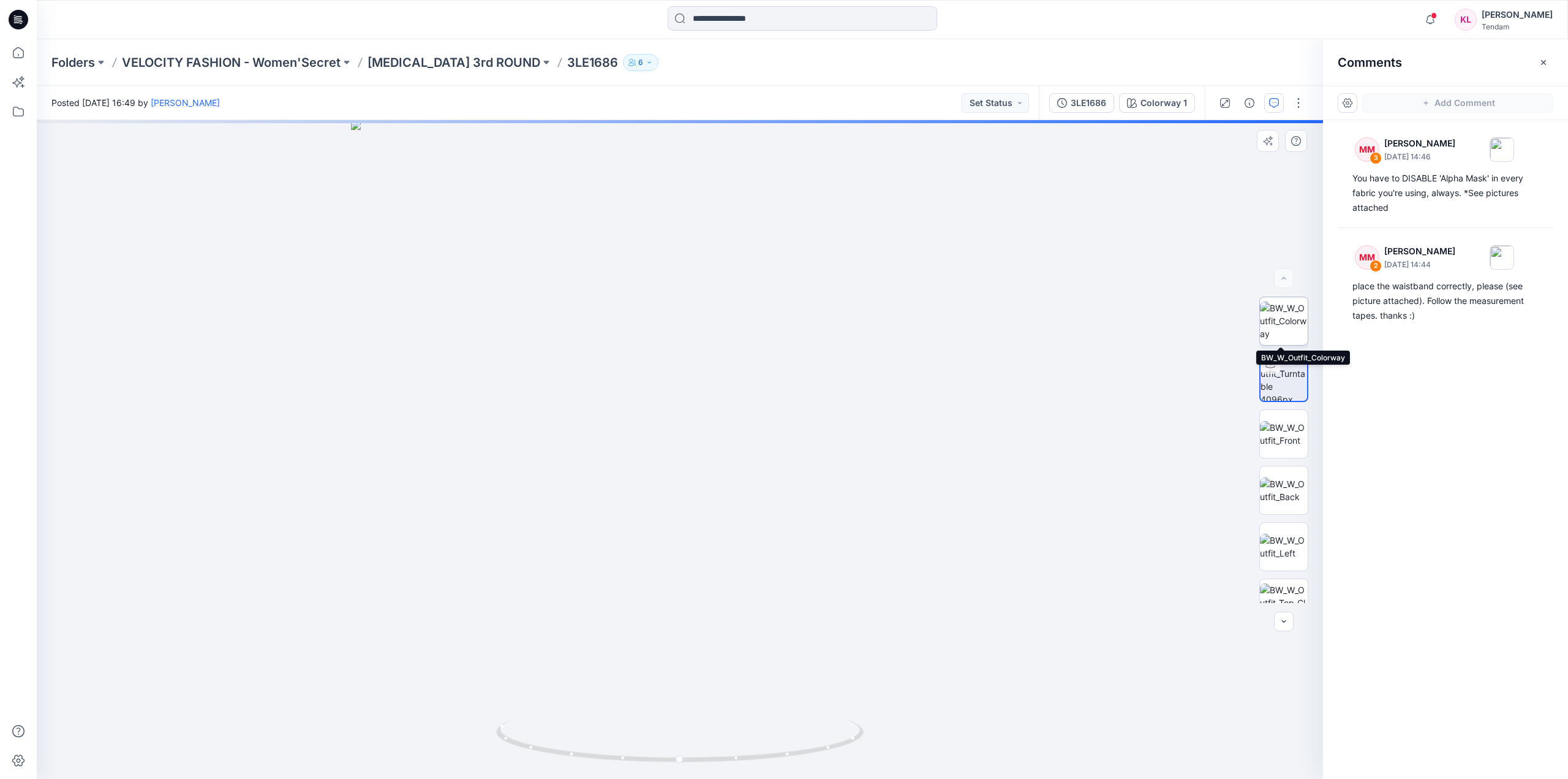
click at [1298, 310] on img at bounding box center [1284, 321] width 48 height 38
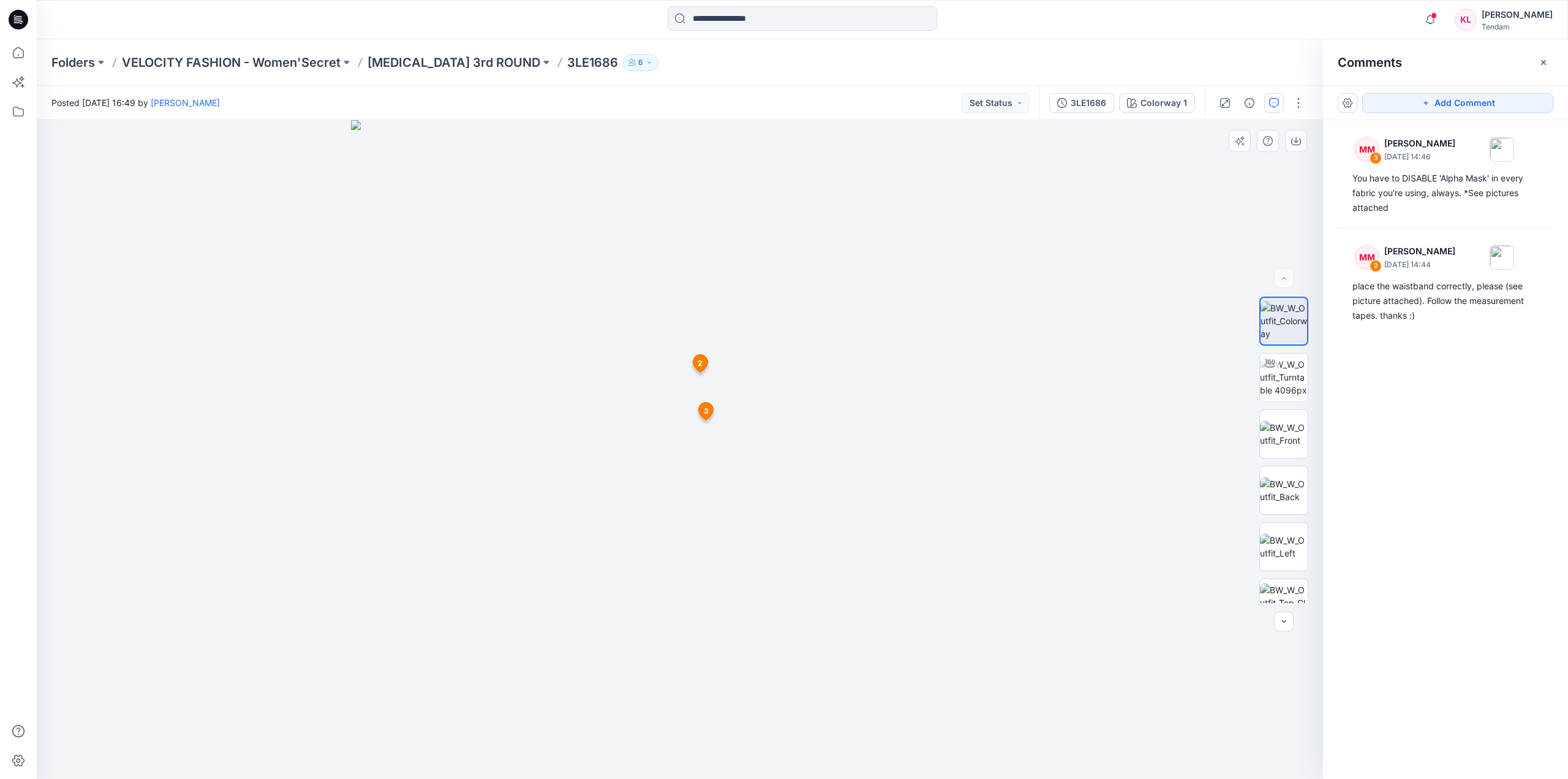
click at [698, 362] on span "2" at bounding box center [699, 363] width 5 height 11
click at [709, 411] on icon at bounding box center [706, 411] width 15 height 18
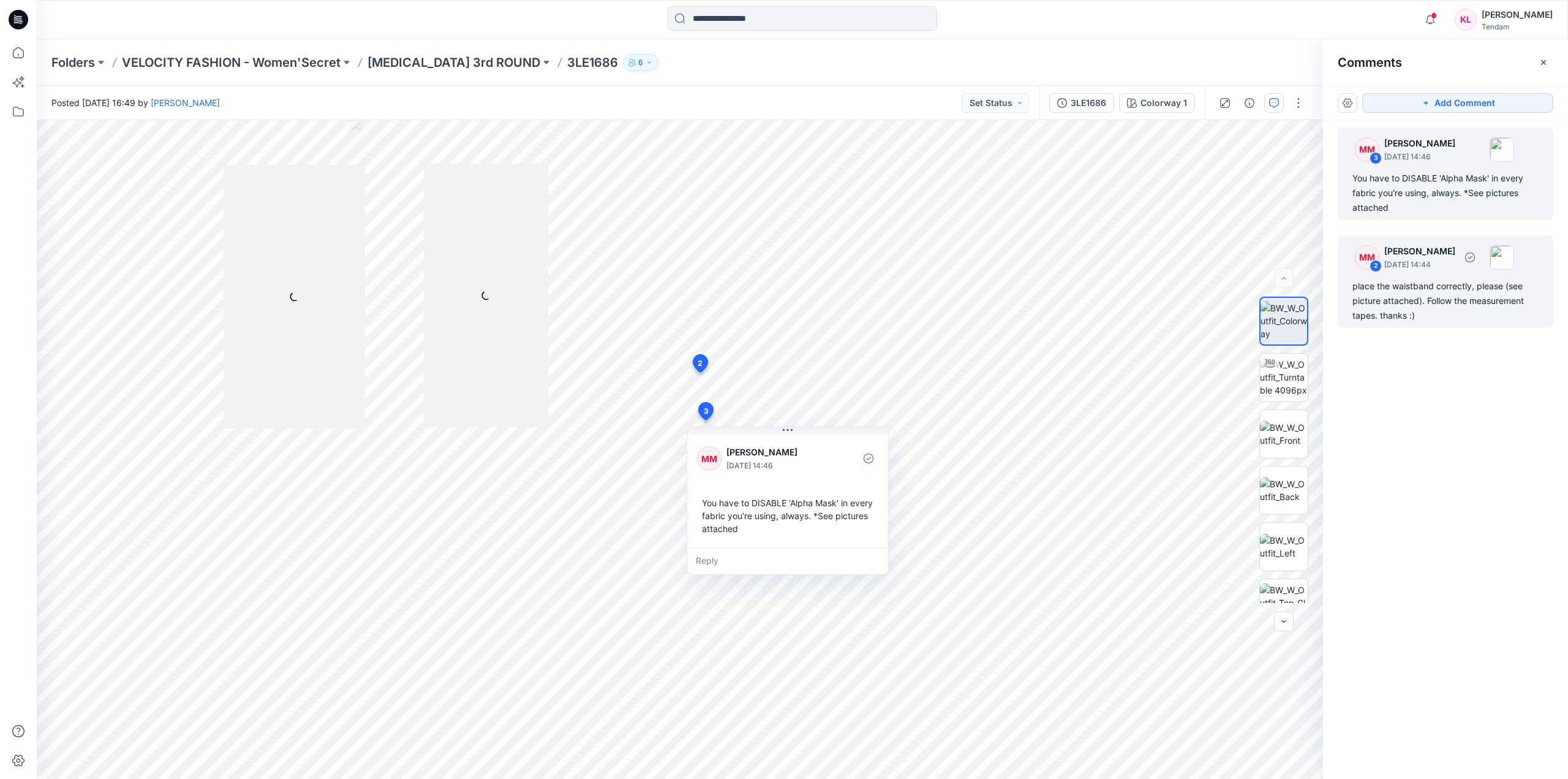
click at [1368, 252] on div "MM" at bounding box center [1367, 257] width 24 height 24
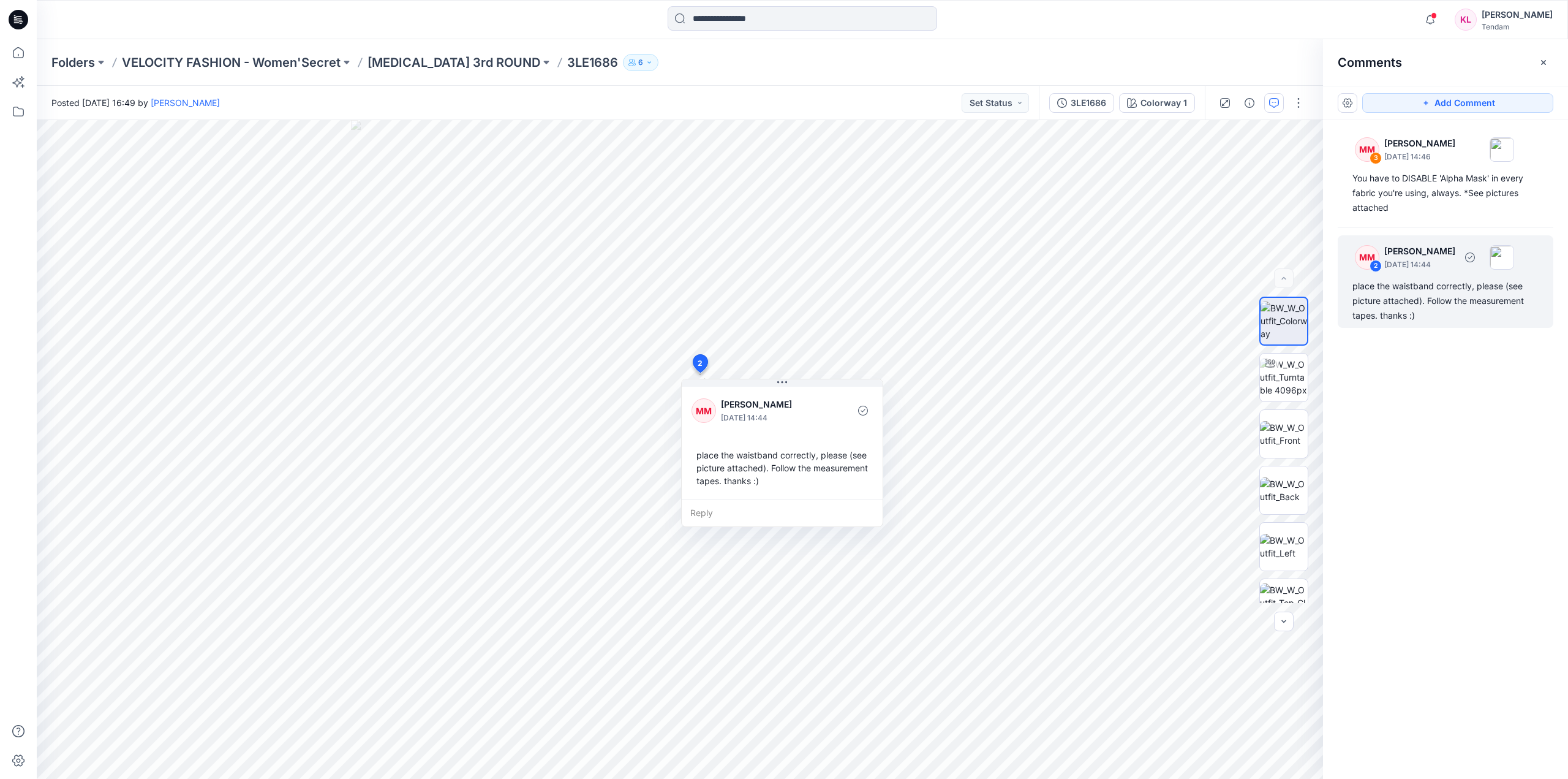
click at [1377, 260] on div "2" at bounding box center [1376, 266] width 13 height 13
click at [702, 363] on div "2 MM [PERSON_NAME] [DATE] 14:44 place the waistband correctly, please (see pict…" at bounding box center [700, 366] width 20 height 23
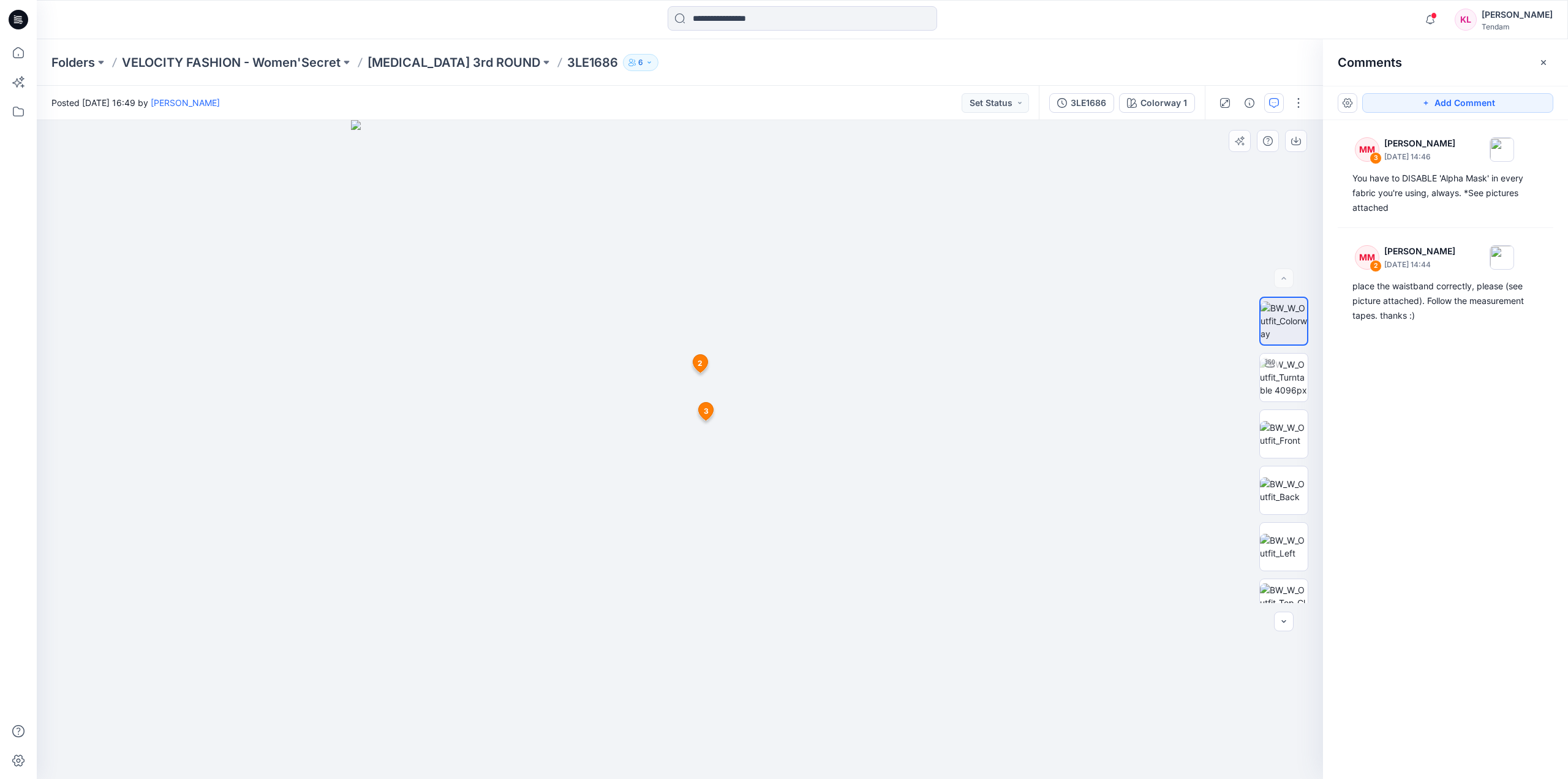
click at [709, 410] on icon at bounding box center [706, 411] width 15 height 18
